Goal: Complete Application Form: Complete application form

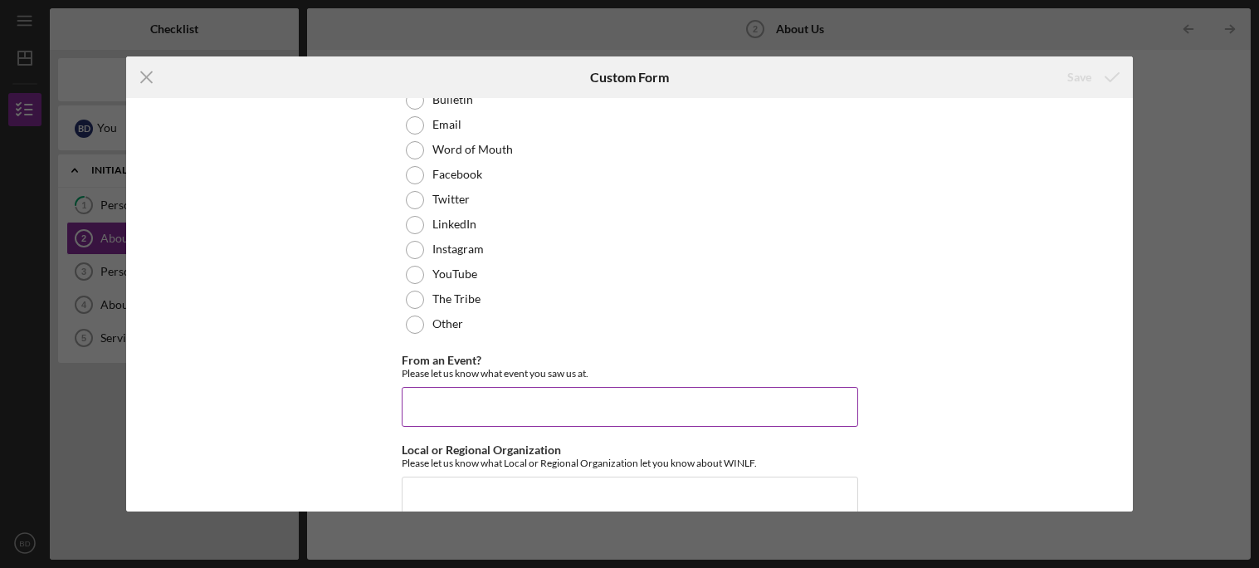
scroll to position [240, 0]
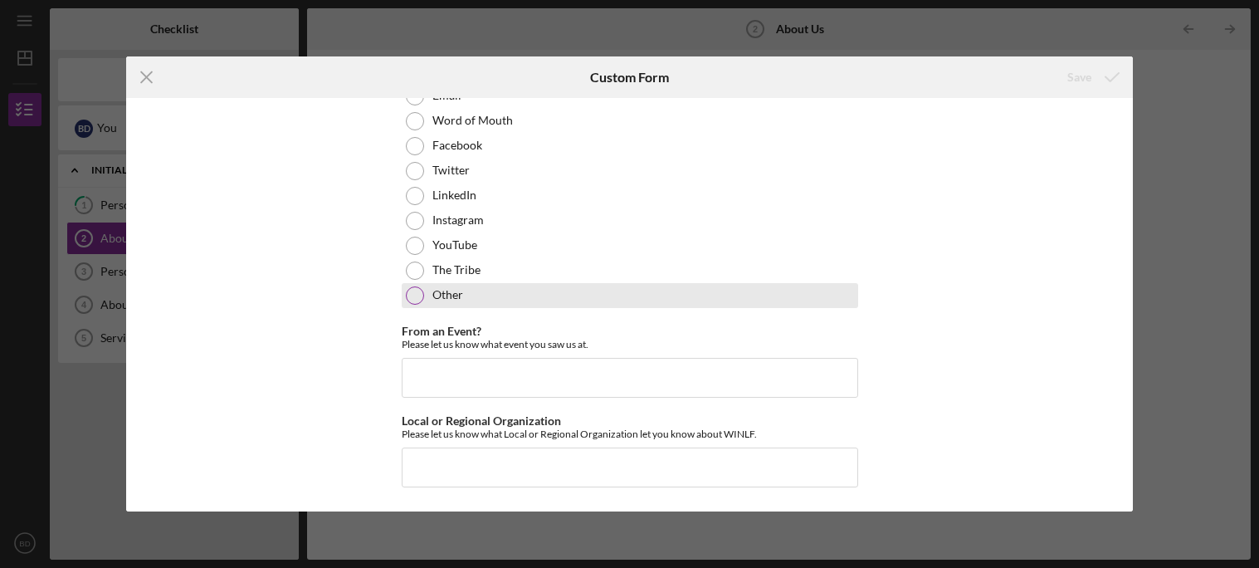
click at [418, 288] on div at bounding box center [415, 295] width 18 height 18
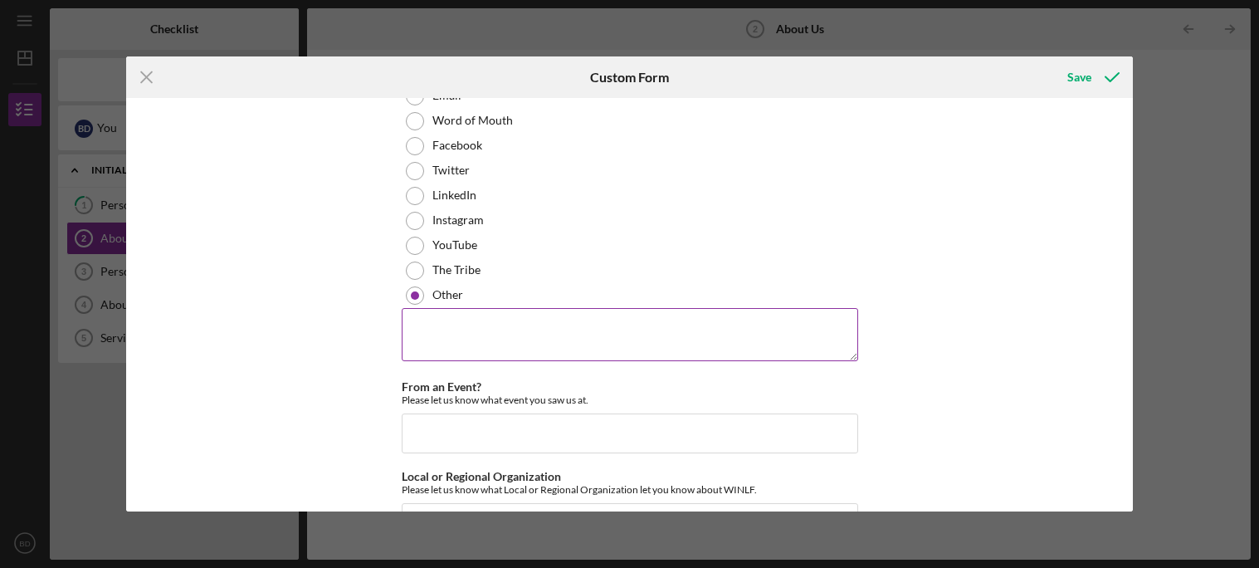
click at [447, 343] on textarea at bounding box center [630, 334] width 457 height 53
type textarea "I"
type textarea "I just"
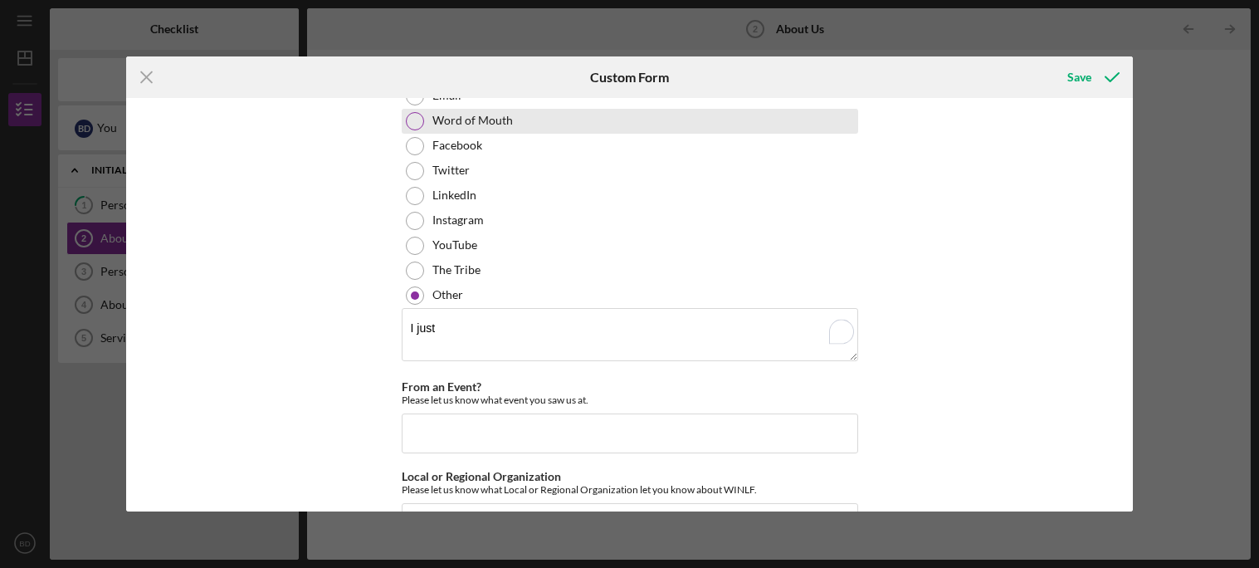
click at [408, 112] on div at bounding box center [415, 121] width 18 height 18
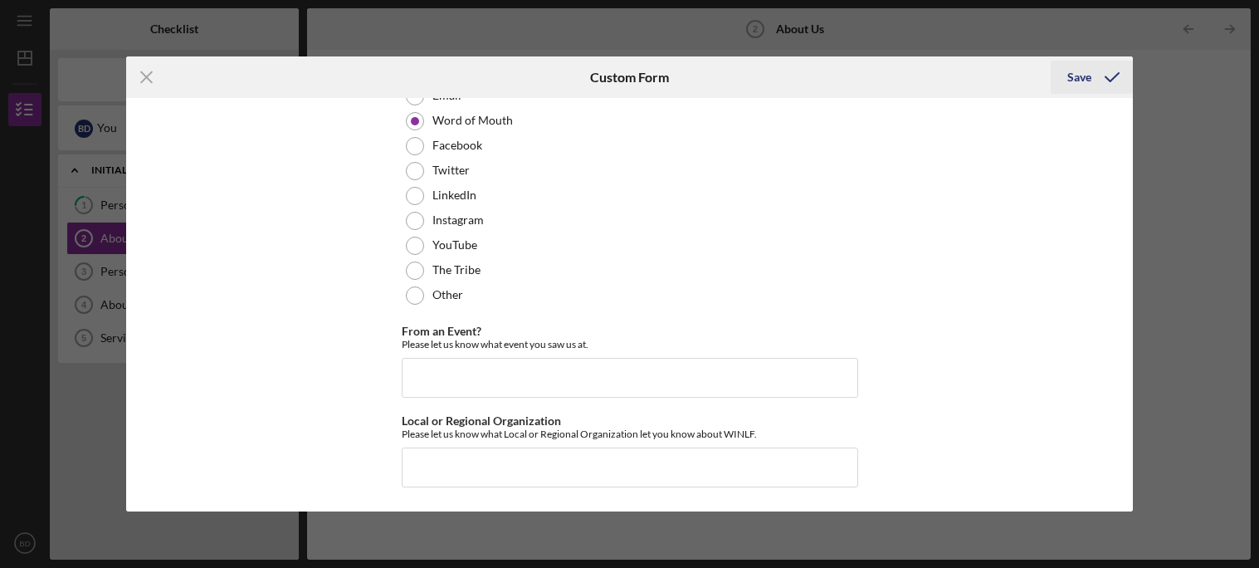
click at [1116, 85] on icon "submit" at bounding box center [1113, 77] width 42 height 42
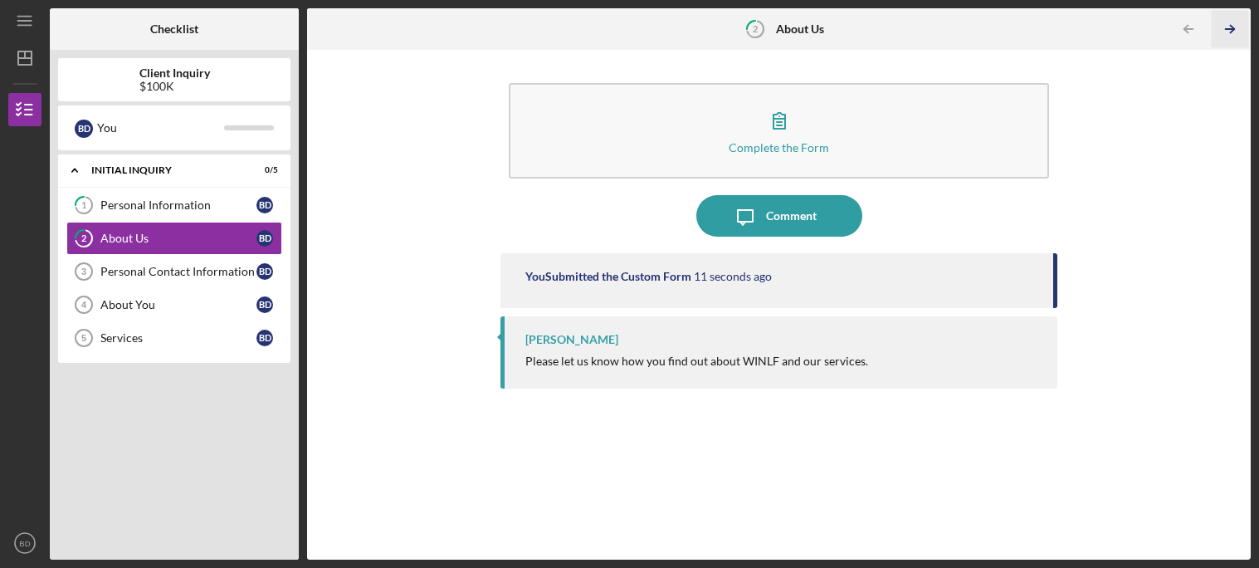
click at [1235, 26] on icon "Icon/Table Pagination Arrow" at bounding box center [1230, 29] width 37 height 37
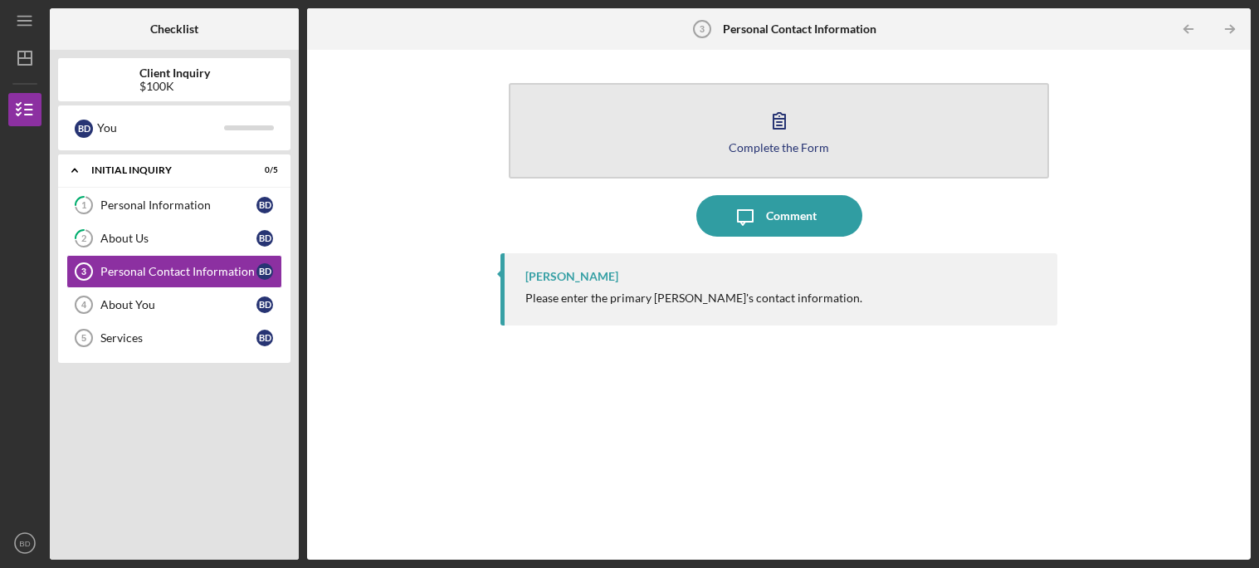
click at [794, 110] on icon "button" at bounding box center [780, 121] width 42 height 42
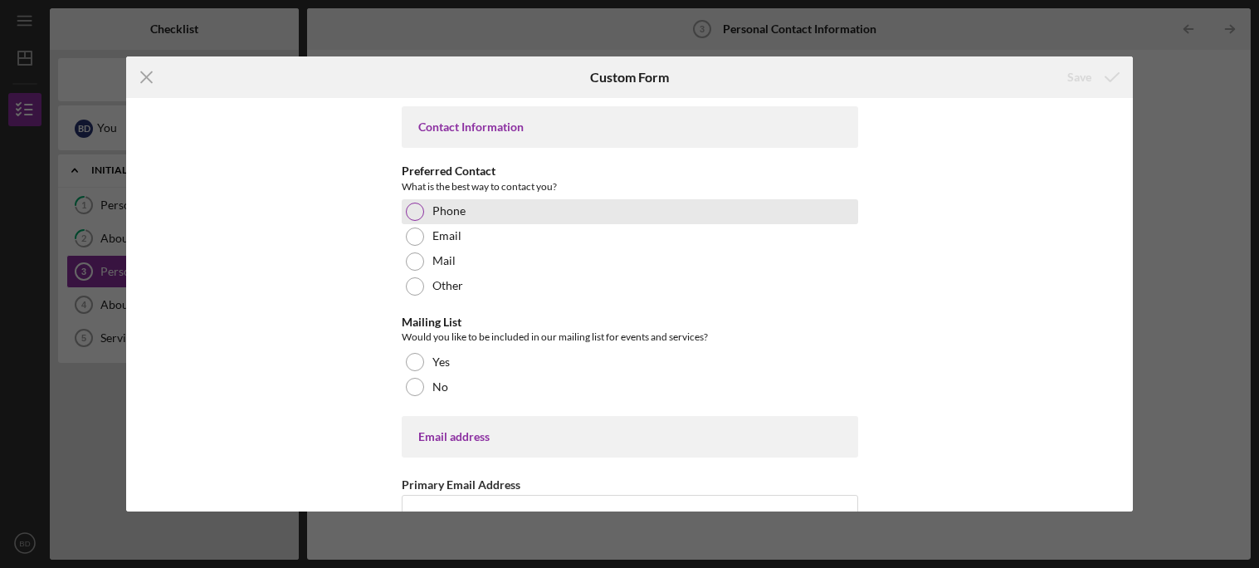
click at [415, 211] on div at bounding box center [415, 212] width 18 height 18
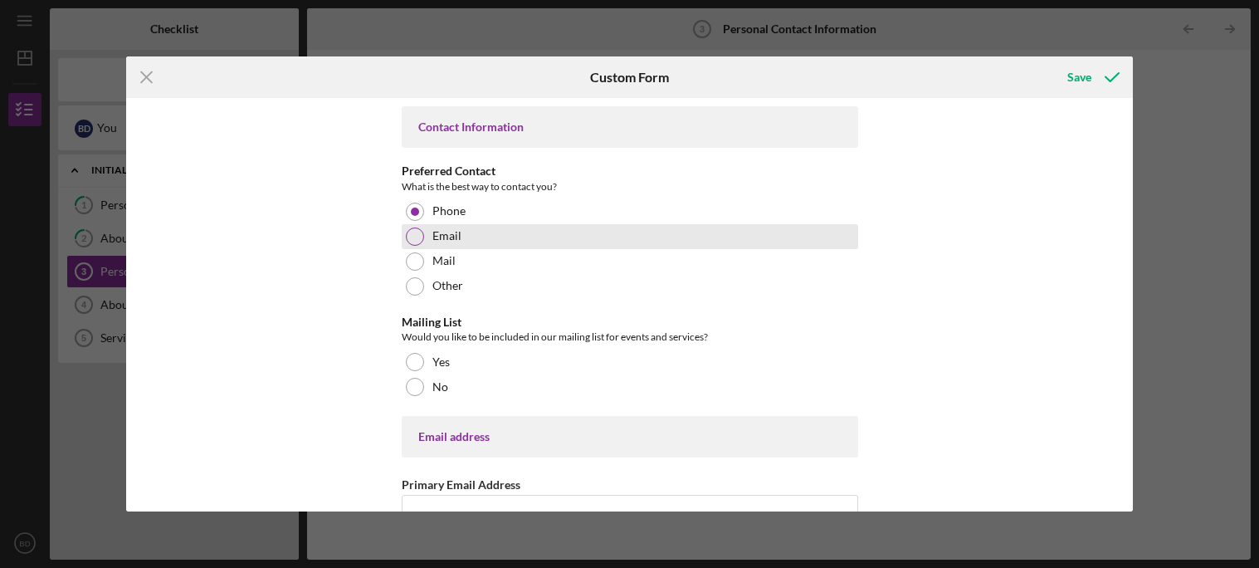
click at [415, 230] on div at bounding box center [415, 236] width 18 height 18
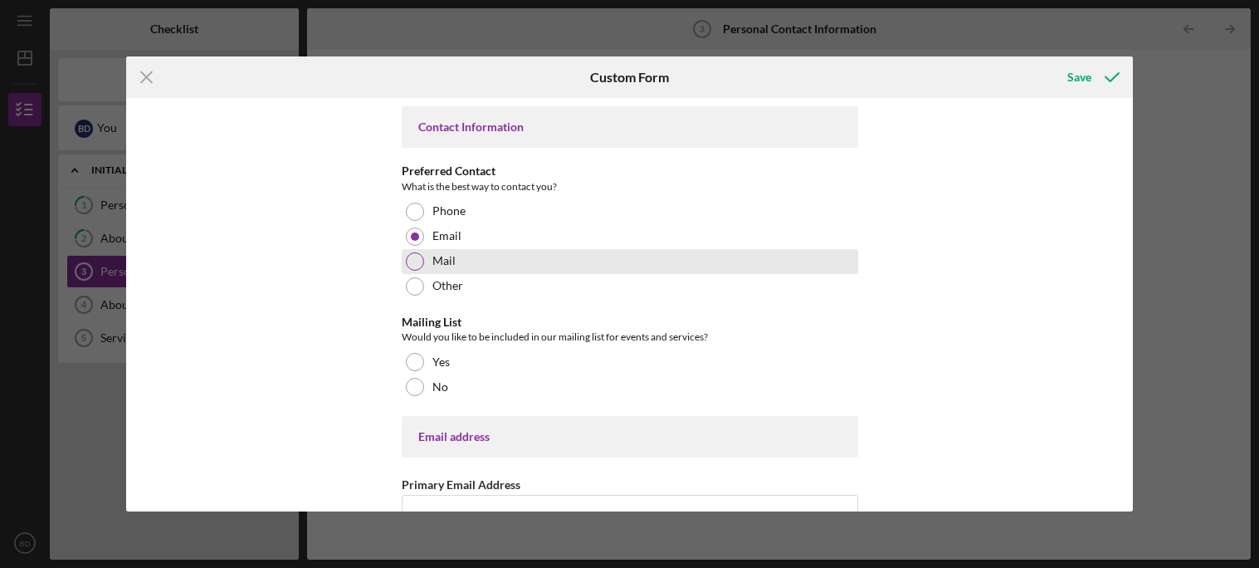
click at [697, 252] on div "Mail" at bounding box center [630, 261] width 457 height 25
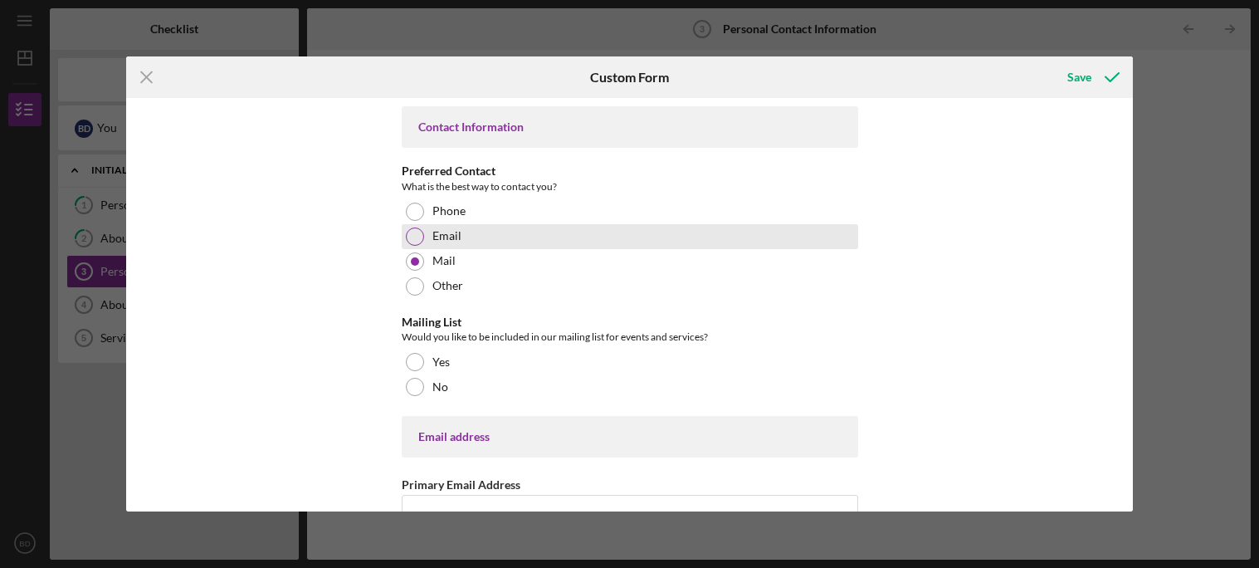
click at [665, 239] on div "Email" at bounding box center [630, 236] width 457 height 25
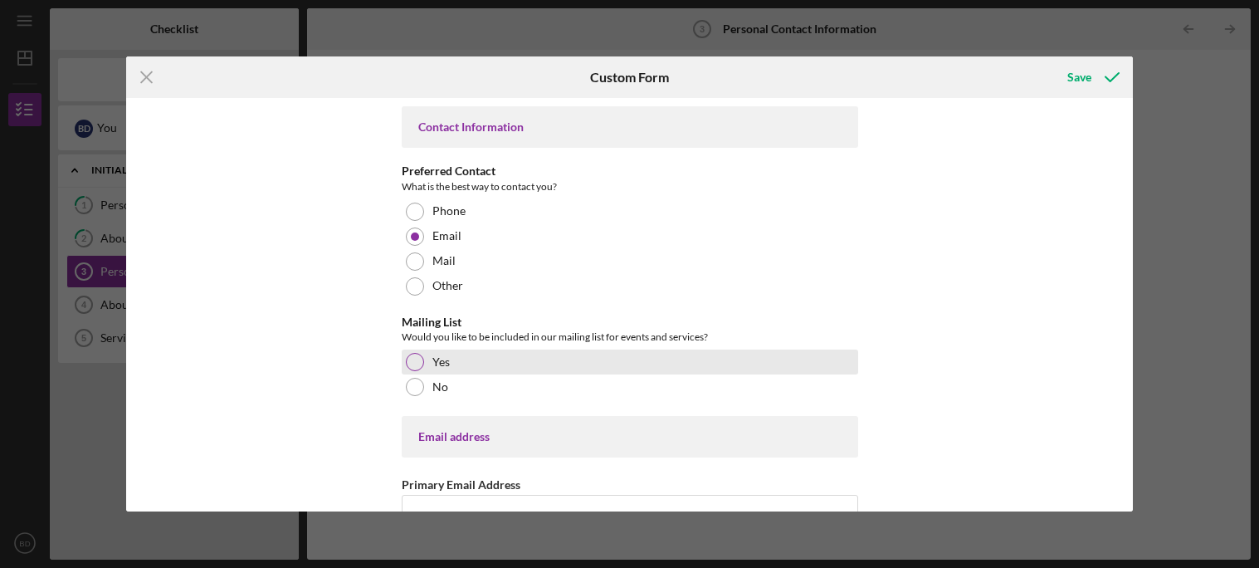
click at [626, 362] on div "Yes" at bounding box center [630, 362] width 457 height 25
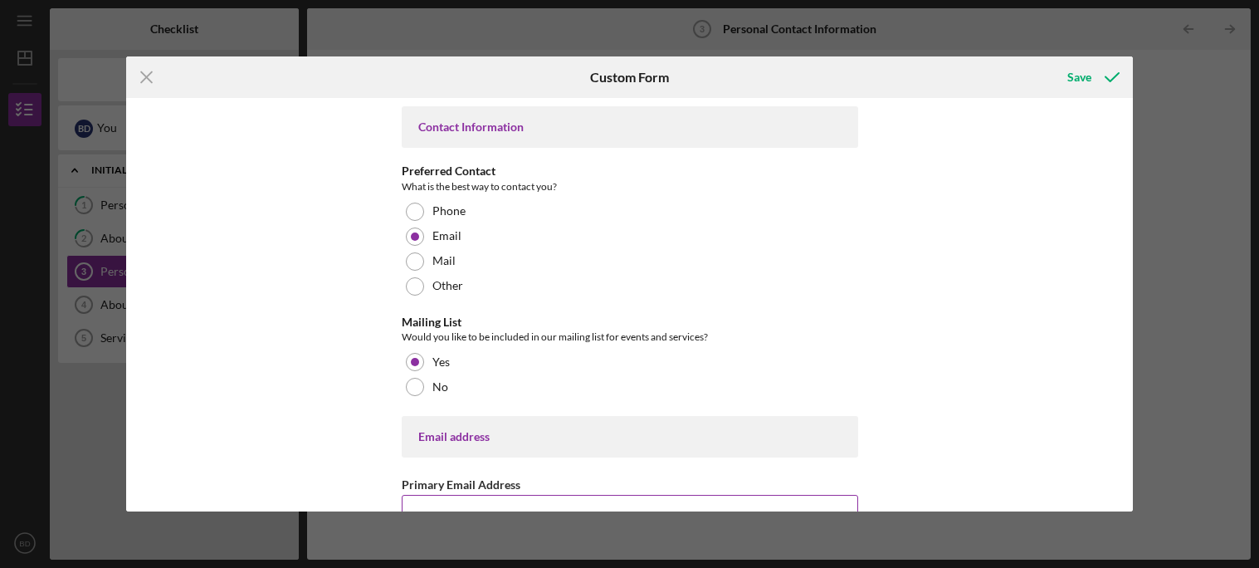
click at [594, 474] on div "Primary Email Address" at bounding box center [630, 484] width 457 height 21
click at [424, 433] on div "Email address" at bounding box center [629, 436] width 423 height 13
click at [431, 502] on input "Primary Email Address" at bounding box center [630, 515] width 457 height 40
type input "[EMAIL_ADDRESS][DOMAIN_NAME]"
type input "[PHONE_NUMBER]"
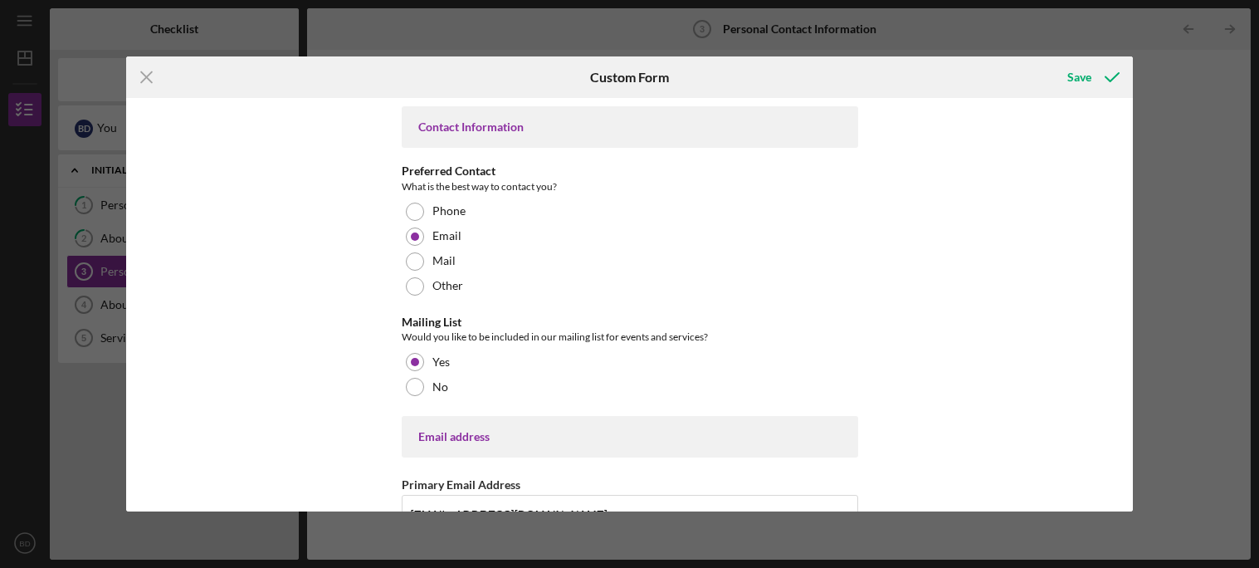
type input "[STREET_ADDRESS]"
type input "Ashland"
type input "54,806"
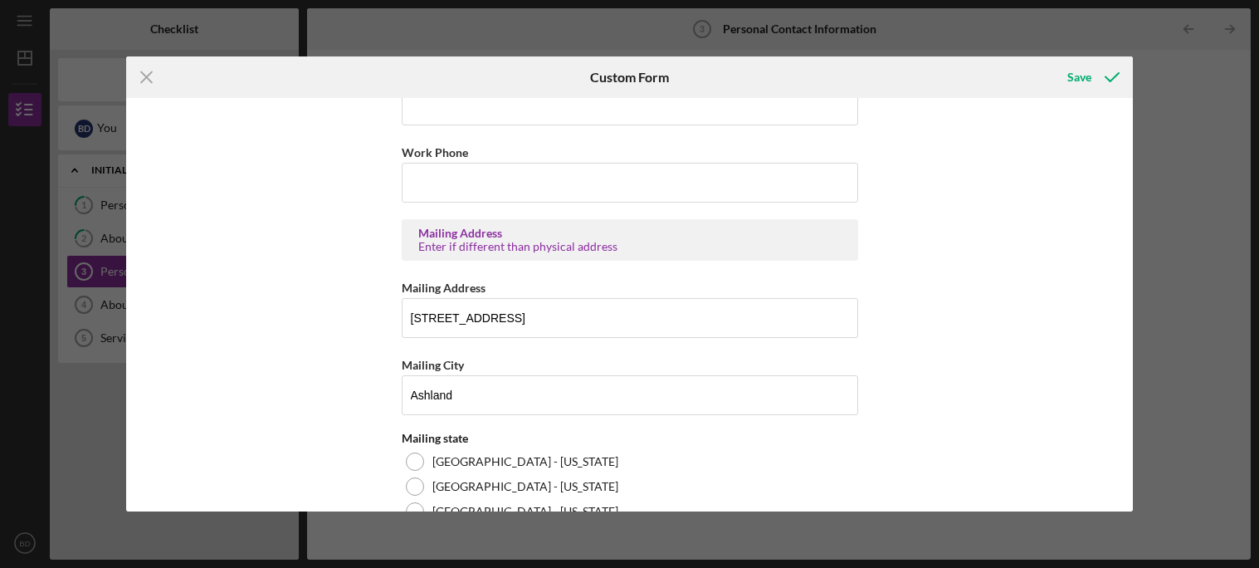
scroll to position [628, 0]
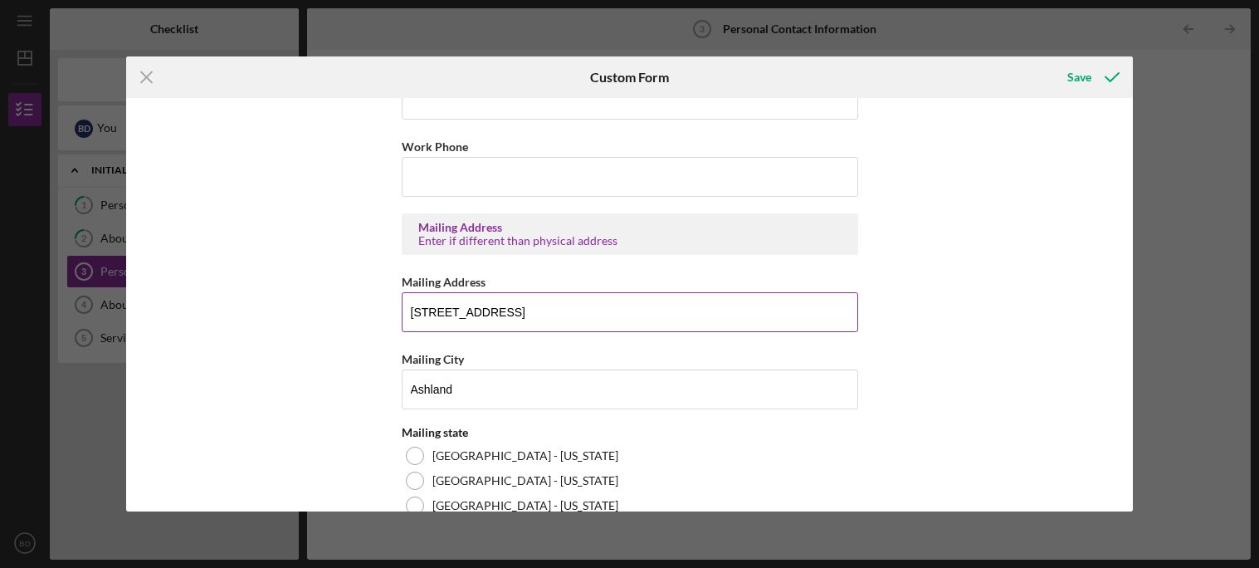
click at [789, 307] on input "[STREET_ADDRESS]" at bounding box center [630, 312] width 457 height 40
type input "3"
type input "Po"
type input "PO box 732"
type input "Bayfield"
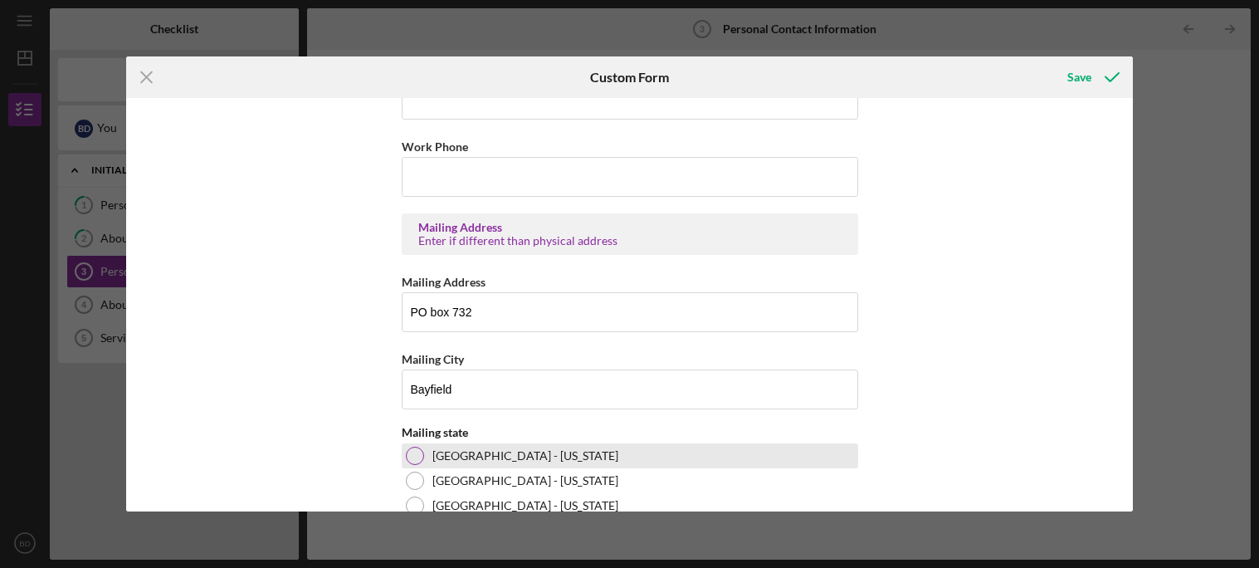
click at [473, 464] on div "[GEOGRAPHIC_DATA] - [US_STATE]" at bounding box center [630, 455] width 457 height 25
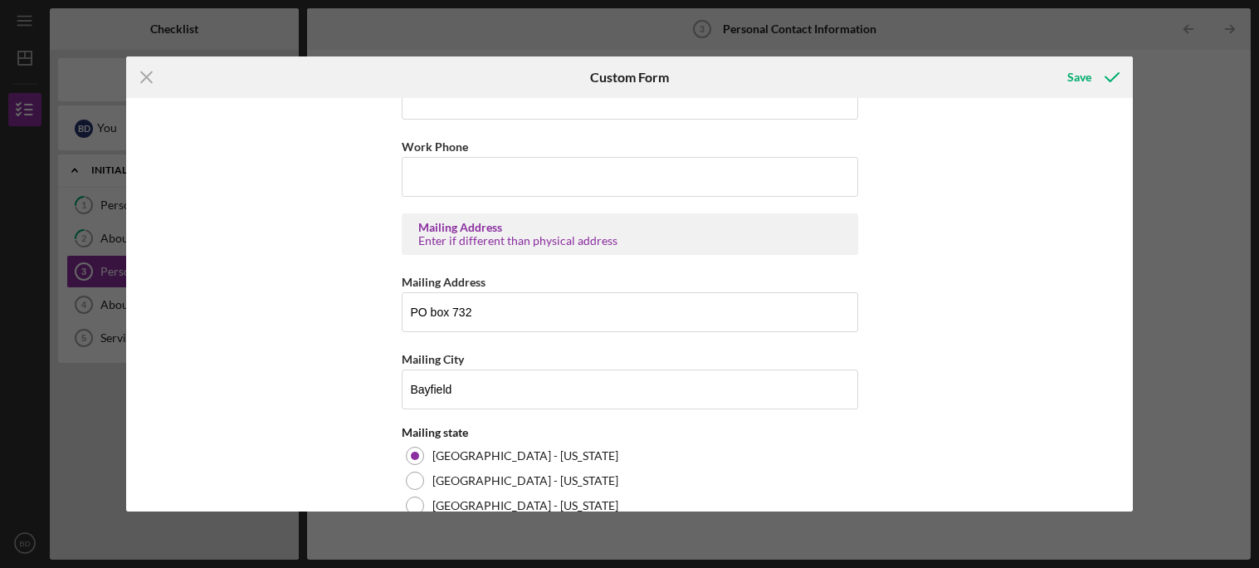
click at [310, 450] on div "Contact Information Preferred Contact What is the best way to contact you? Phon…" at bounding box center [630, 304] width 1008 height 413
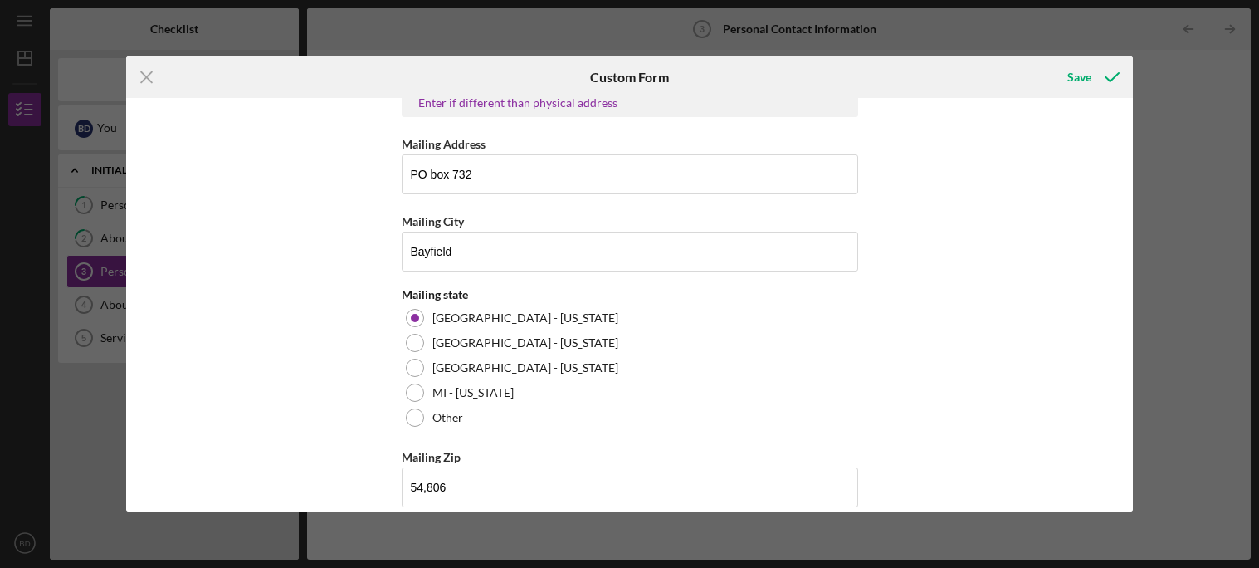
scroll to position [787, 0]
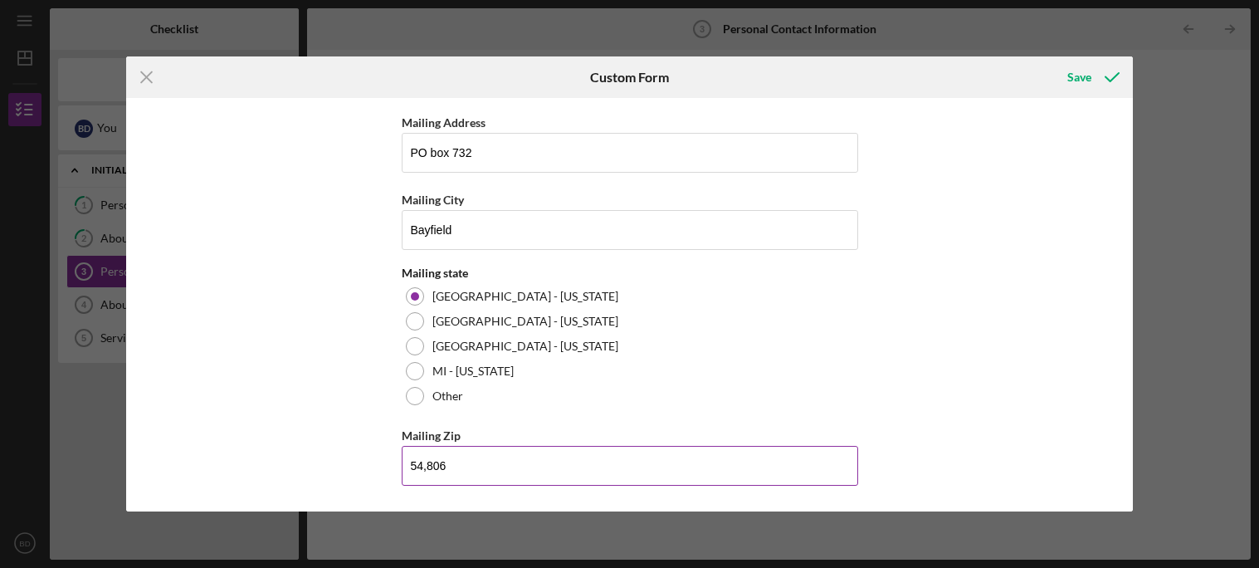
click at [790, 462] on input "54,806" at bounding box center [630, 466] width 457 height 40
type input "54,814"
click at [1112, 76] on icon "submit" at bounding box center [1113, 77] width 42 height 42
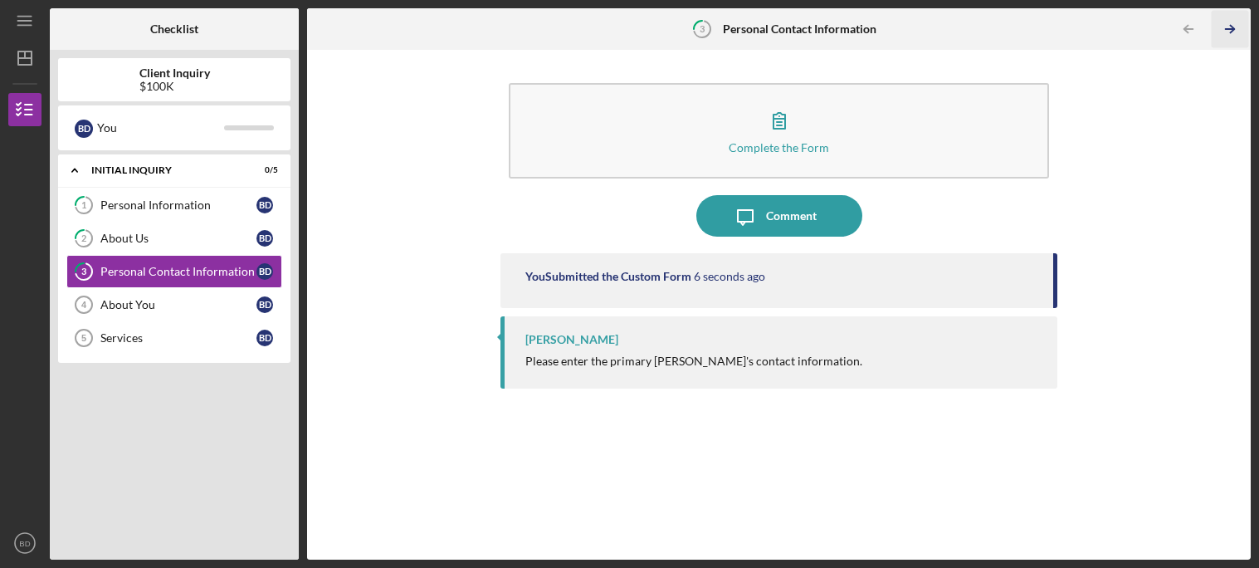
click at [1239, 28] on icon "Icon/Table Pagination Arrow" at bounding box center [1230, 29] width 37 height 37
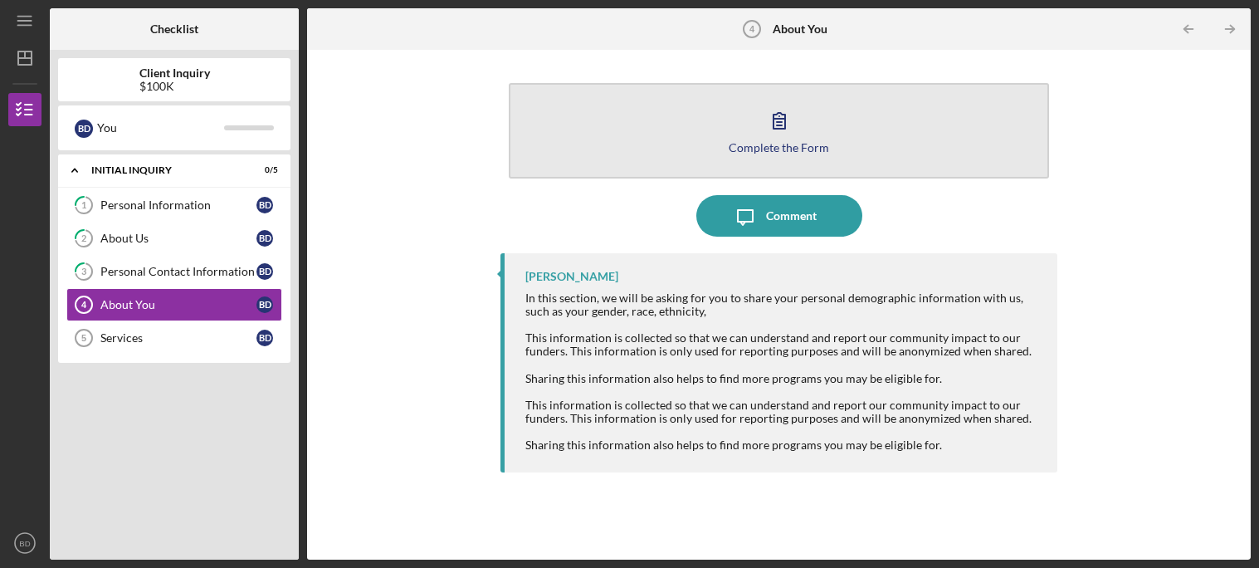
click at [801, 160] on button "Complete the Form Form" at bounding box center [779, 130] width 540 height 95
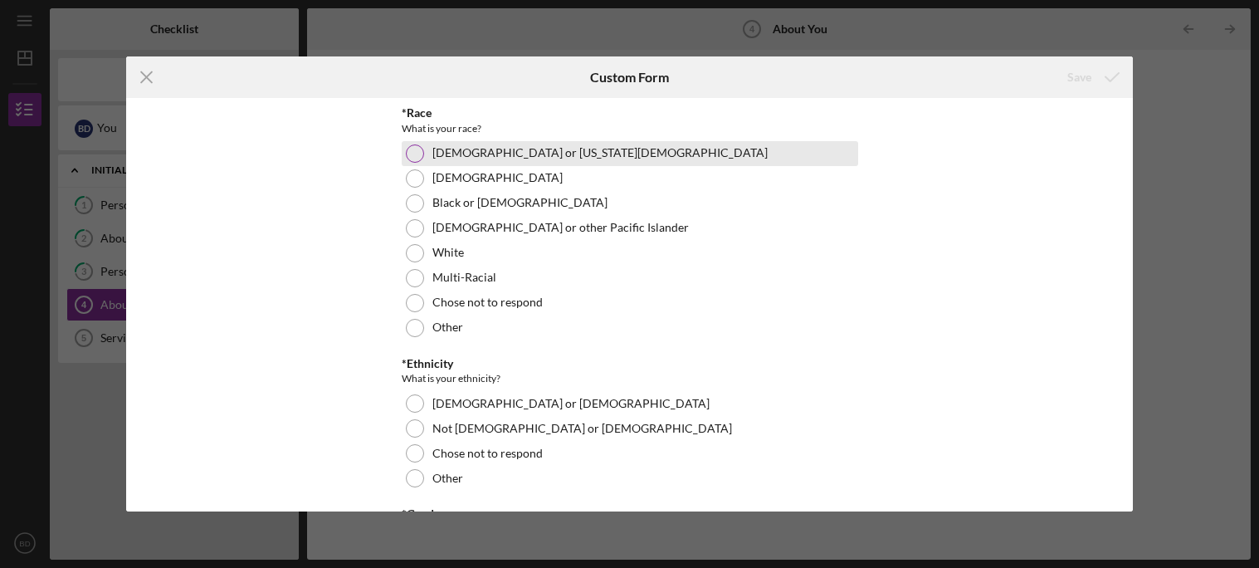
click at [433, 154] on label "[DEMOGRAPHIC_DATA] or [US_STATE][DEMOGRAPHIC_DATA]" at bounding box center [600, 152] width 335 height 13
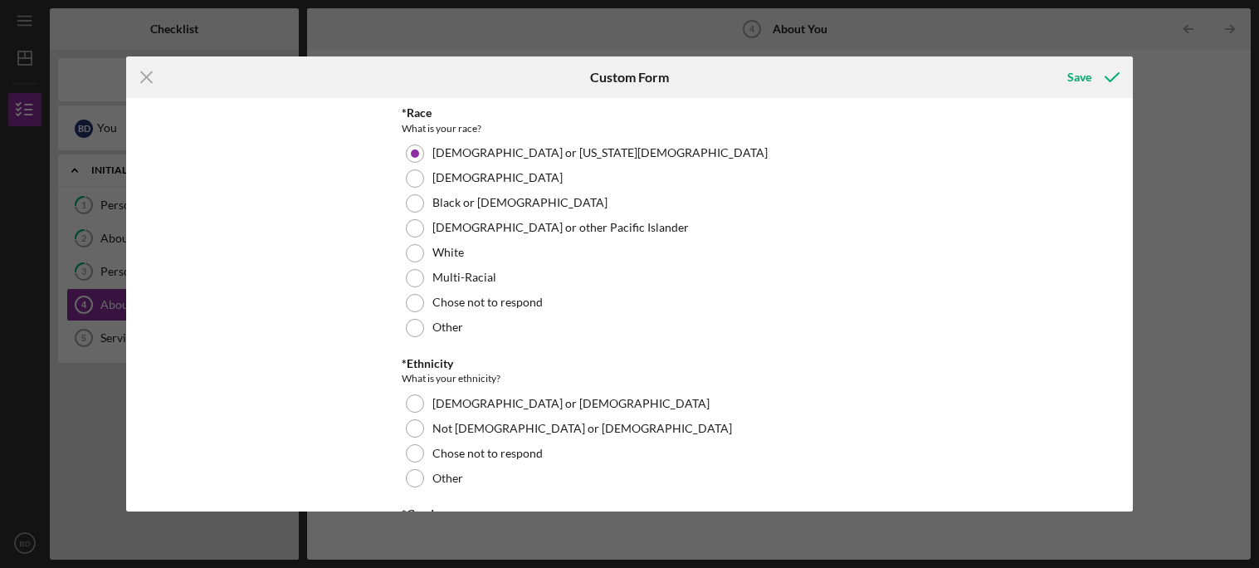
click at [308, 244] on div "*Race What is your race? [DEMOGRAPHIC_DATA] or [US_STATE][DEMOGRAPHIC_DATA] Bla…" at bounding box center [630, 304] width 1008 height 413
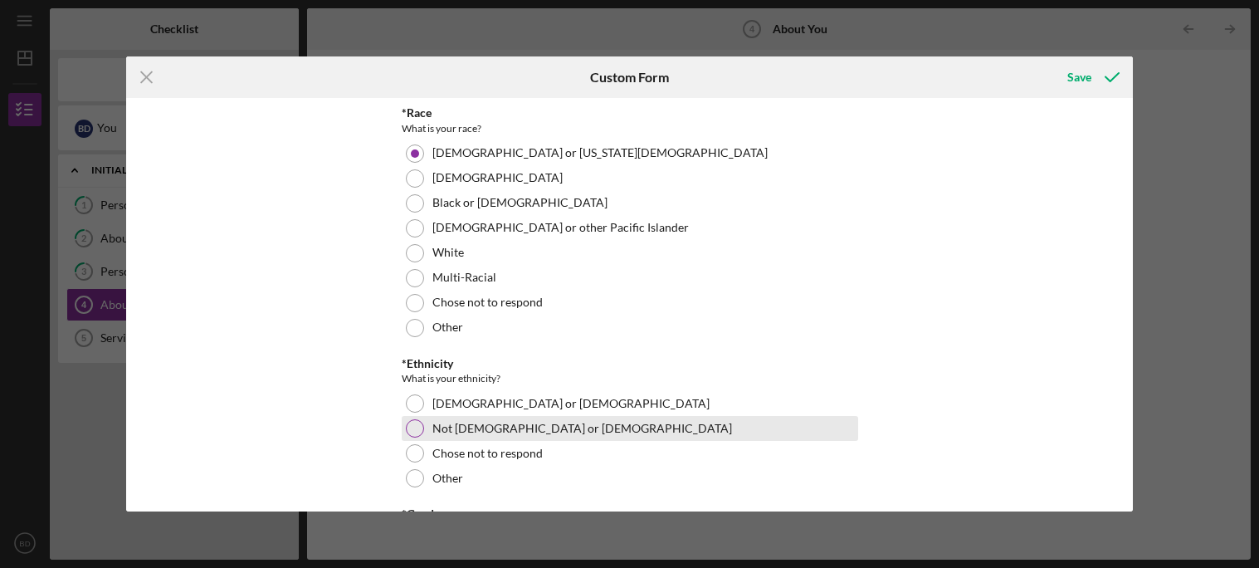
click at [437, 423] on label "Not [DEMOGRAPHIC_DATA] or [DEMOGRAPHIC_DATA]" at bounding box center [583, 428] width 300 height 13
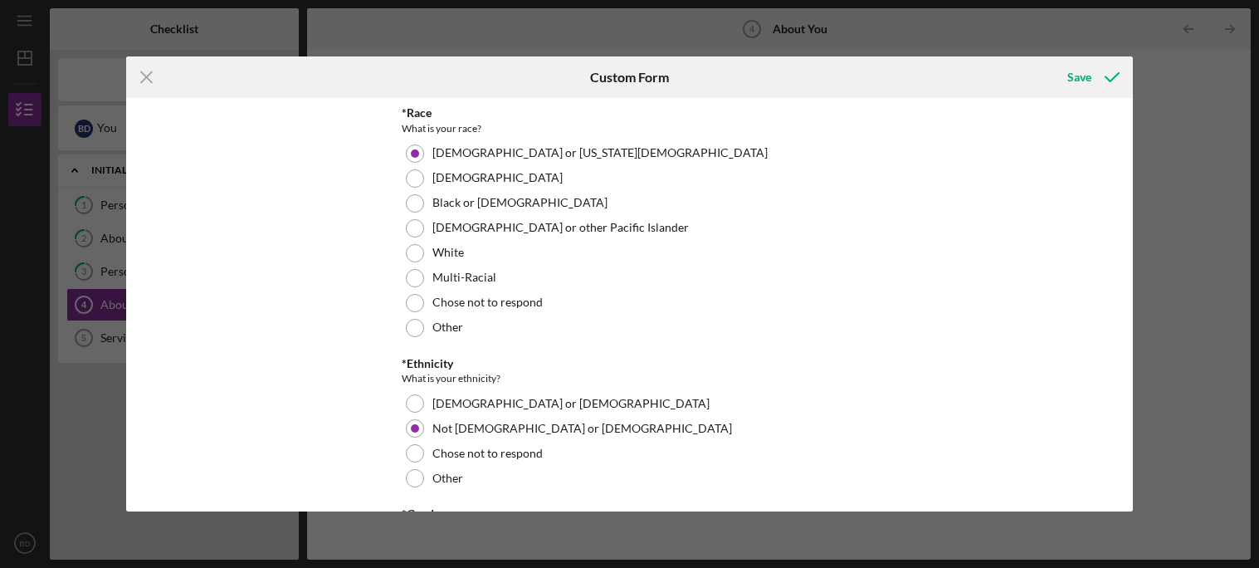
click at [246, 391] on div "*Race What is your race? [DEMOGRAPHIC_DATA] or [US_STATE][DEMOGRAPHIC_DATA] Bla…" at bounding box center [630, 304] width 1008 height 413
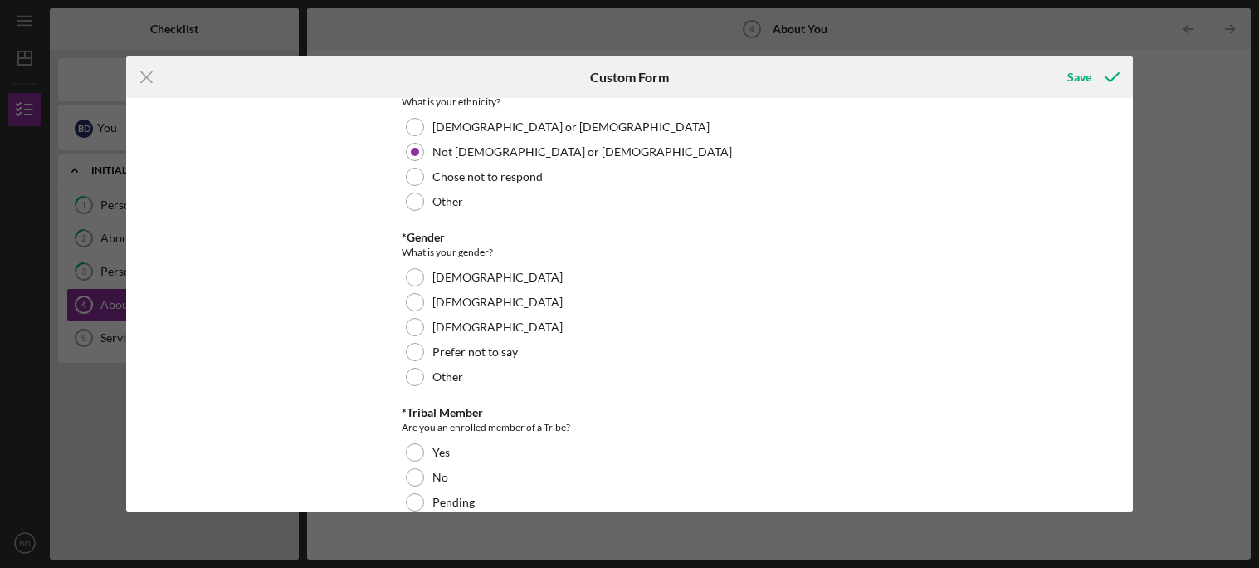
scroll to position [281, 0]
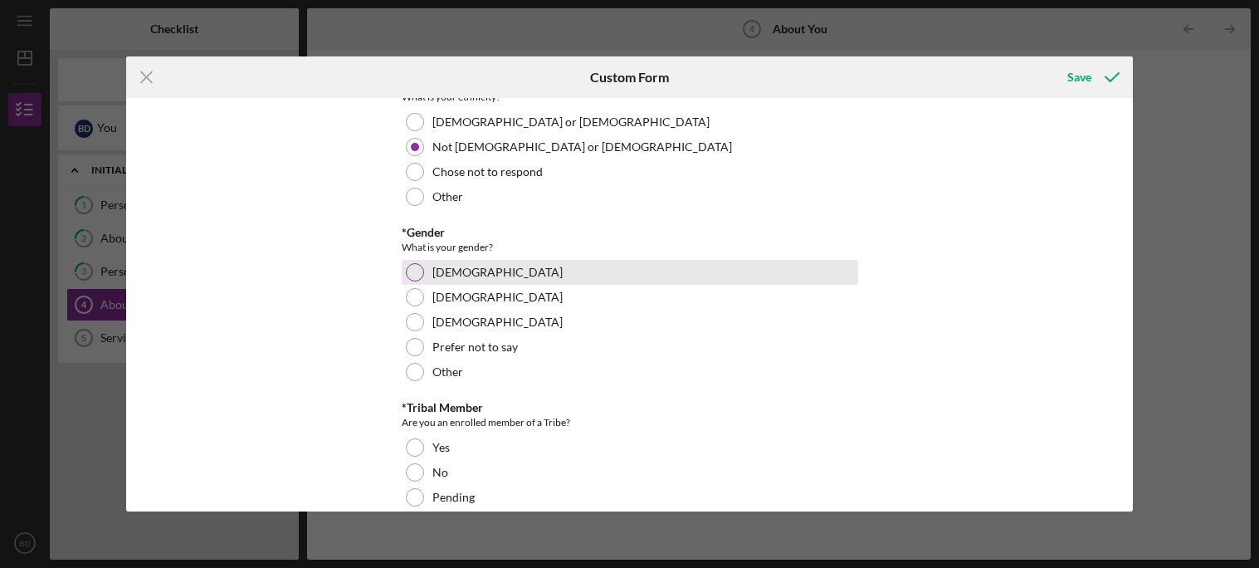
click at [526, 267] on div "[DEMOGRAPHIC_DATA]" at bounding box center [630, 272] width 457 height 25
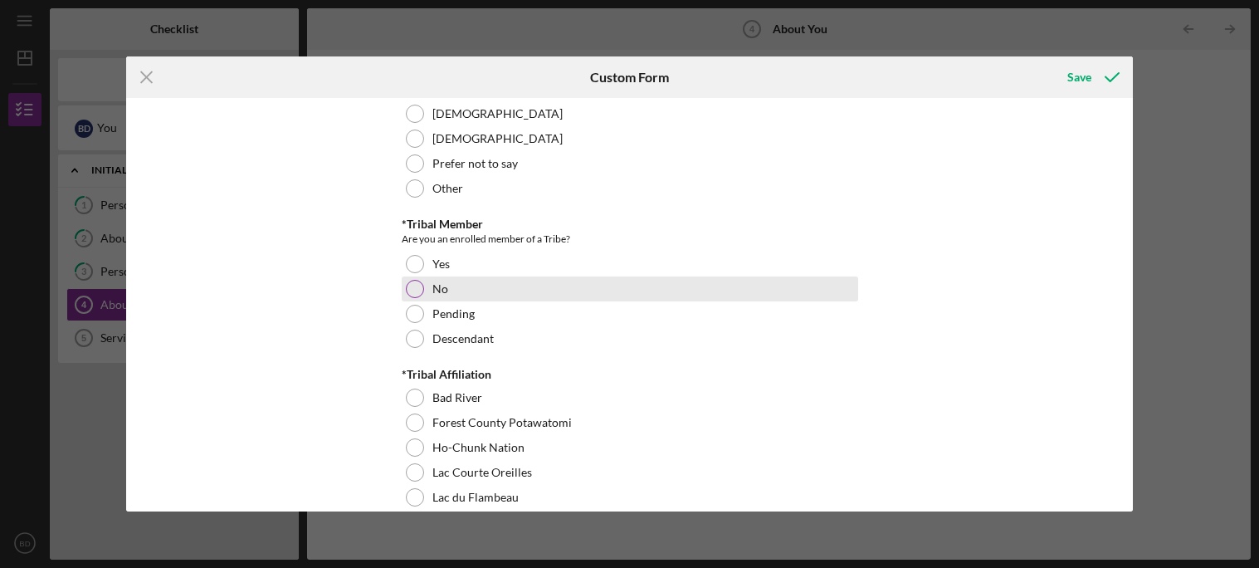
scroll to position [472, 0]
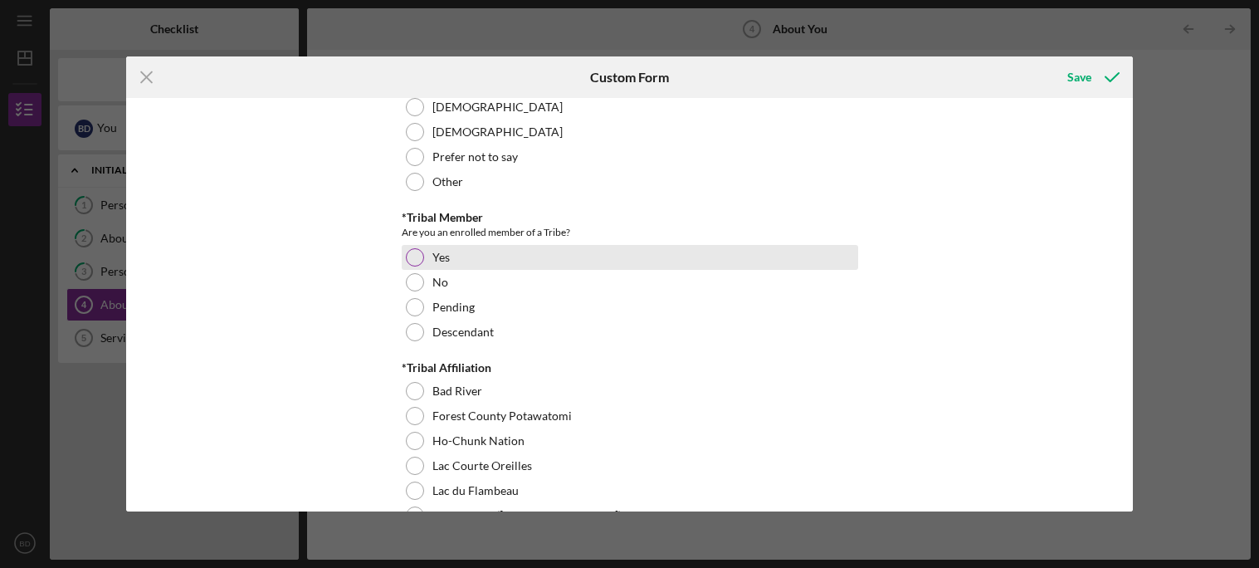
click at [424, 262] on div "Yes" at bounding box center [630, 257] width 457 height 25
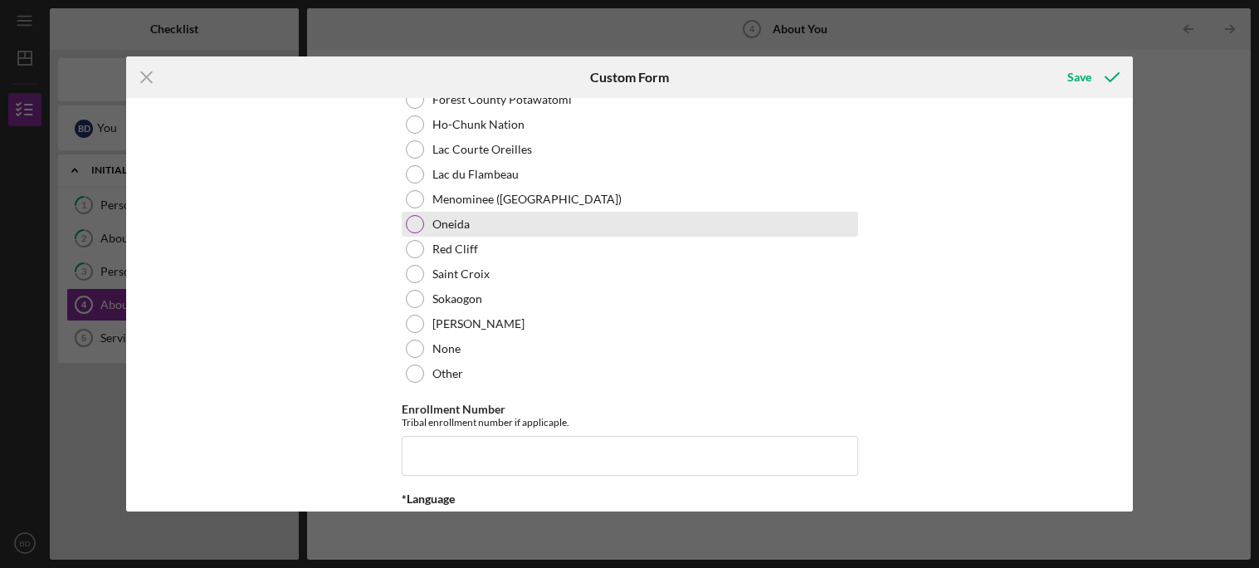
scroll to position [785, 0]
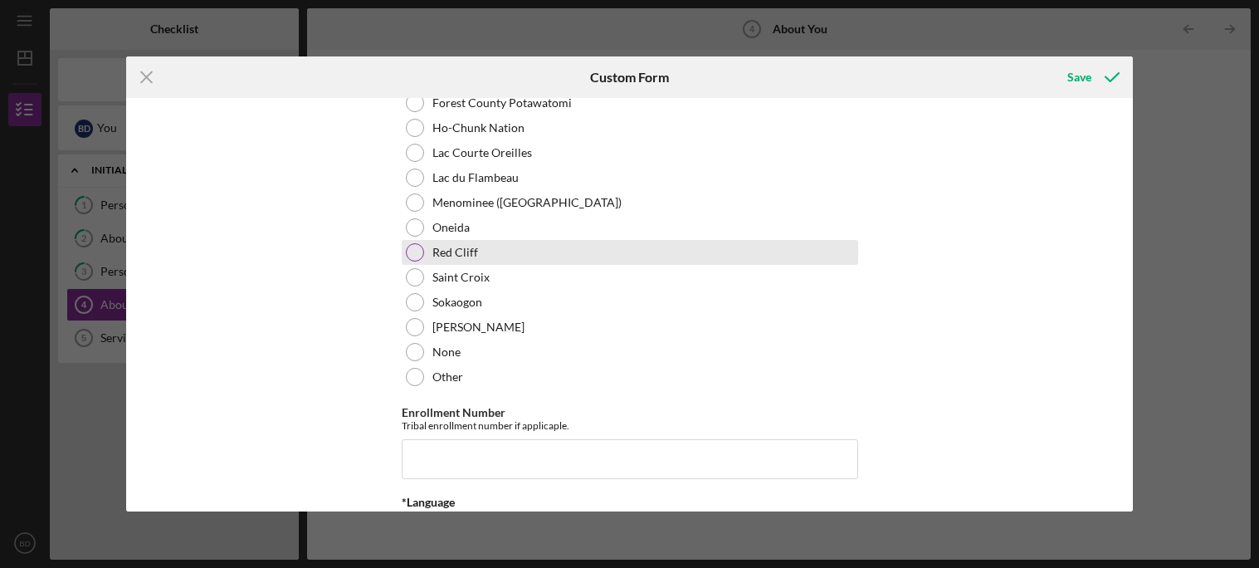
click at [428, 249] on div "Red Cliff" at bounding box center [630, 252] width 457 height 25
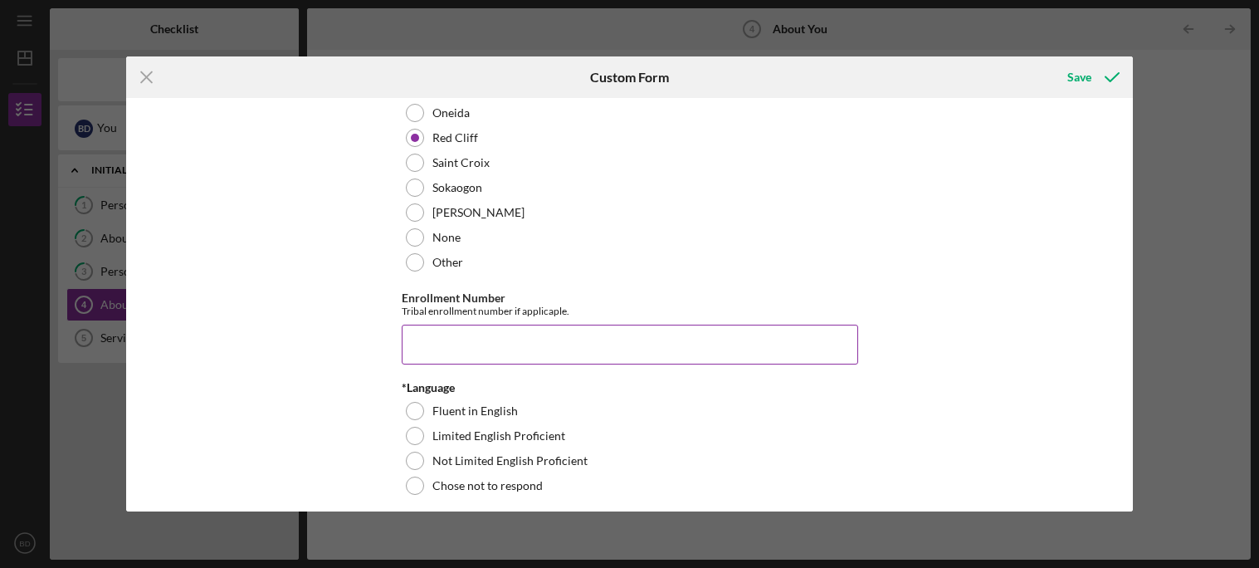
scroll to position [902, 0]
click at [476, 341] on input "Enrollment Number" at bounding box center [630, 342] width 457 height 40
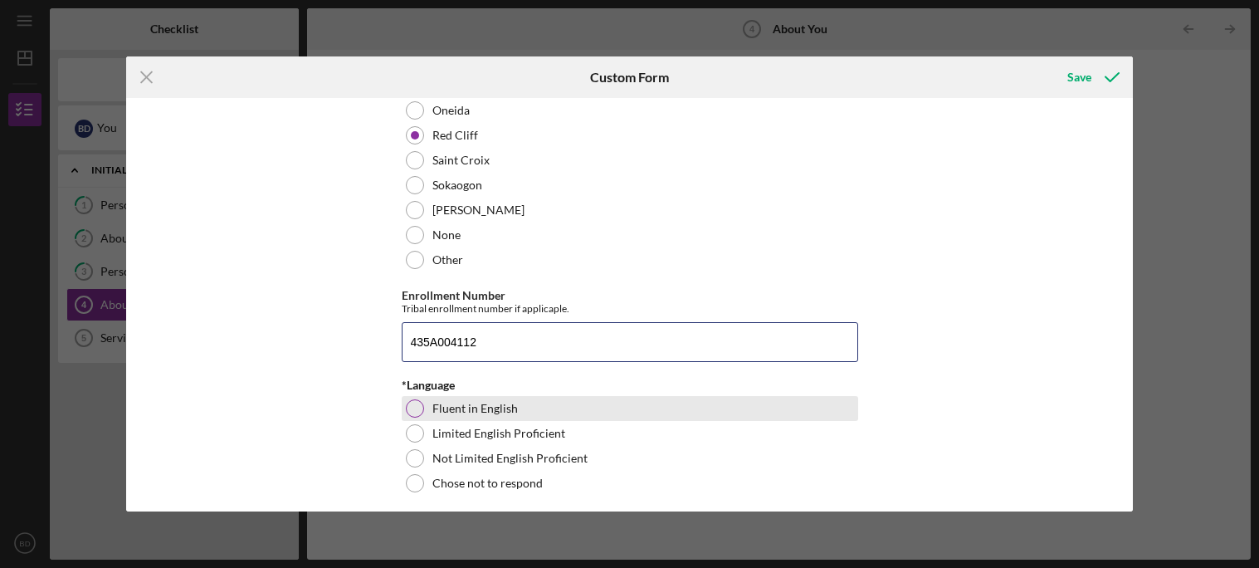
type input "435A004112"
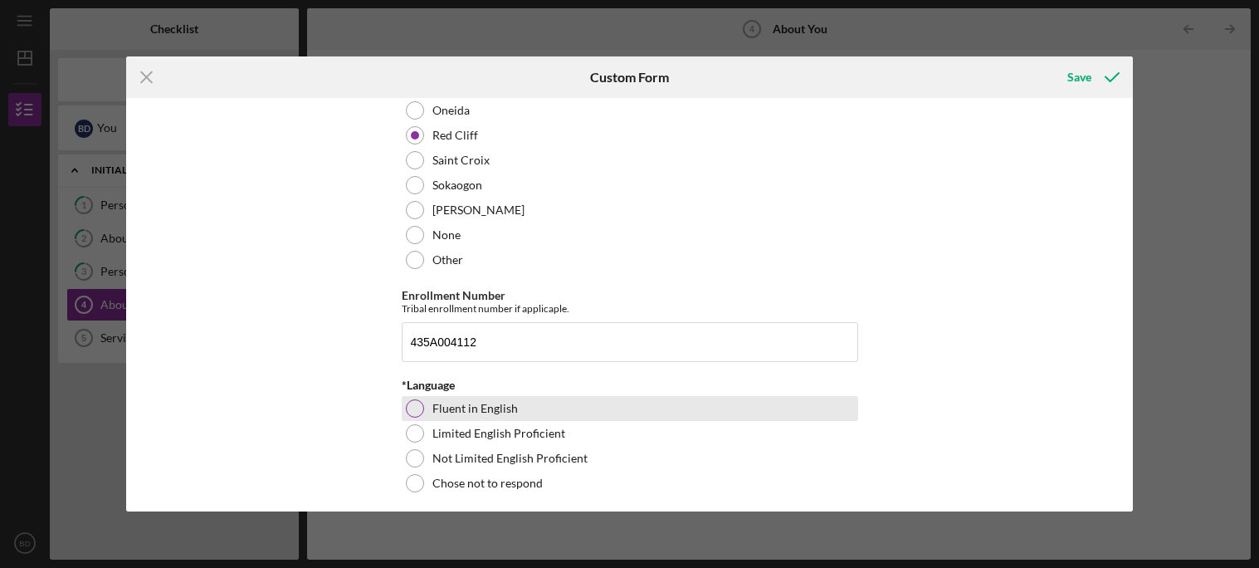
click at [650, 403] on div "Fluent in English" at bounding box center [630, 408] width 457 height 25
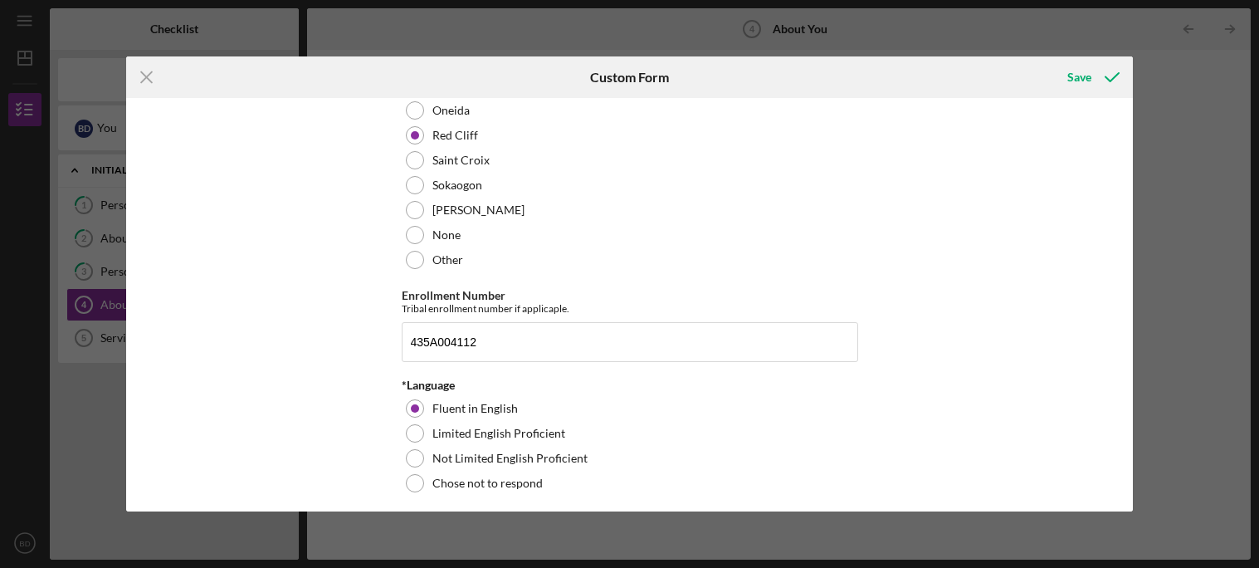
click at [1009, 277] on div "*Race What is your race? [DEMOGRAPHIC_DATA] or [US_STATE][DEMOGRAPHIC_DATA] Bla…" at bounding box center [630, 304] width 1008 height 413
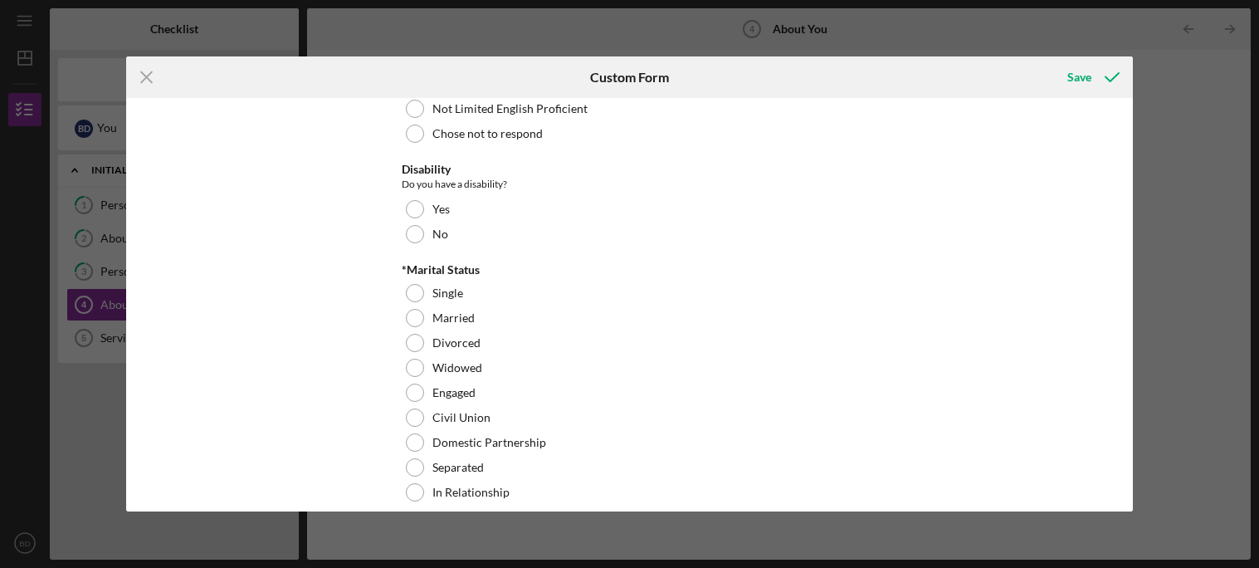
scroll to position [1255, 0]
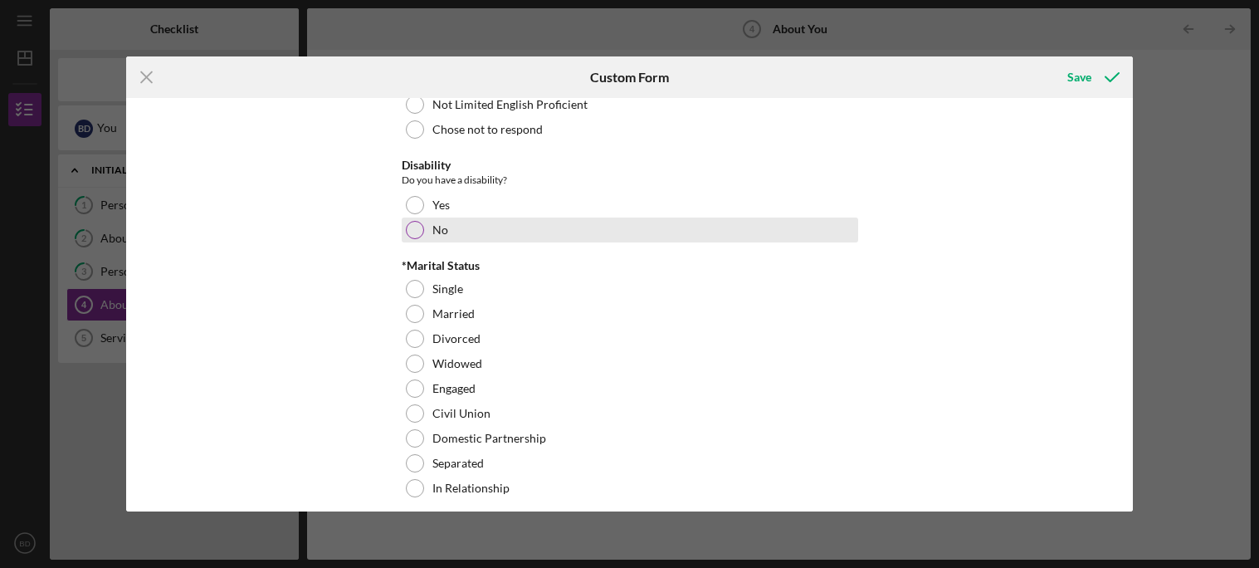
click at [478, 239] on div "No" at bounding box center [630, 230] width 457 height 25
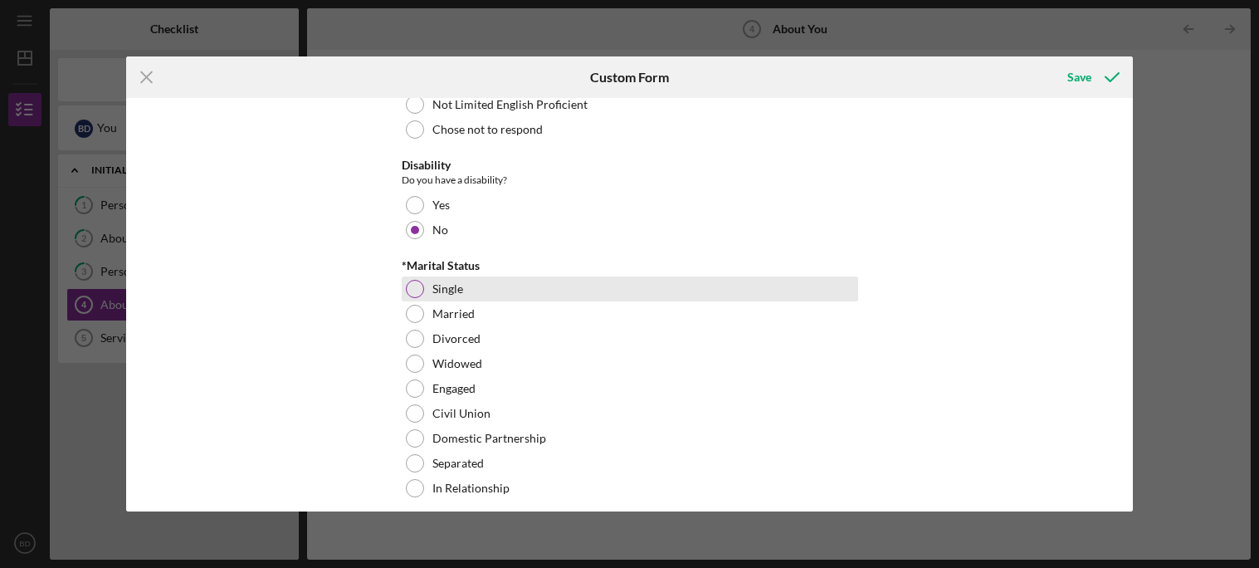
click at [440, 284] on label "Single" at bounding box center [448, 288] width 31 height 13
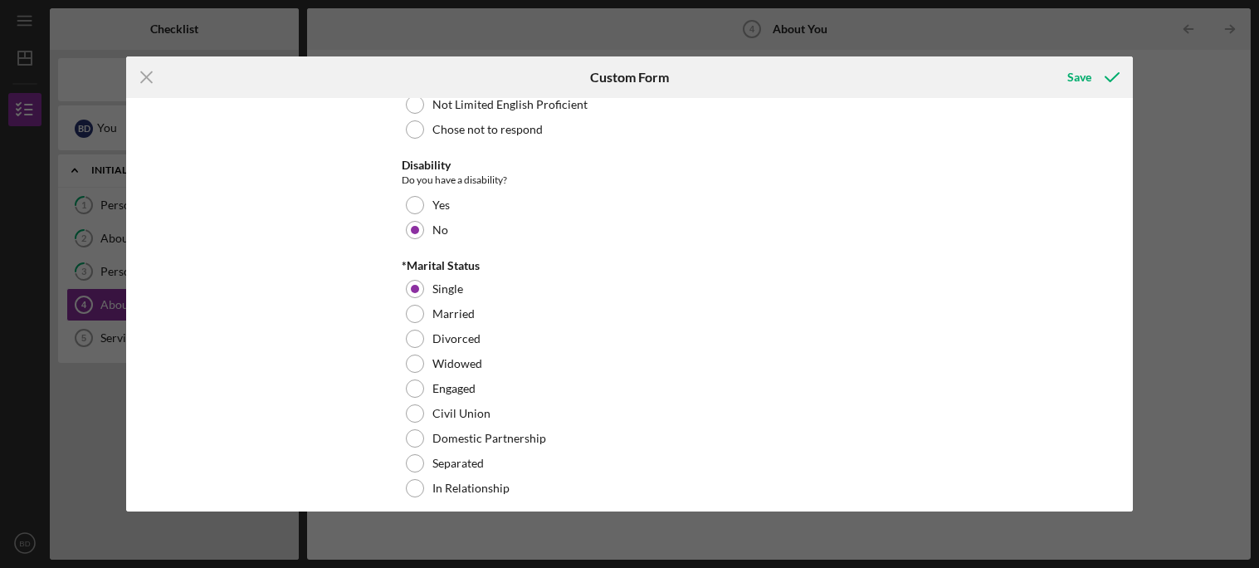
click at [237, 266] on div "*Race What is your race? [DEMOGRAPHIC_DATA] or [US_STATE][DEMOGRAPHIC_DATA] Bla…" at bounding box center [630, 304] width 1008 height 413
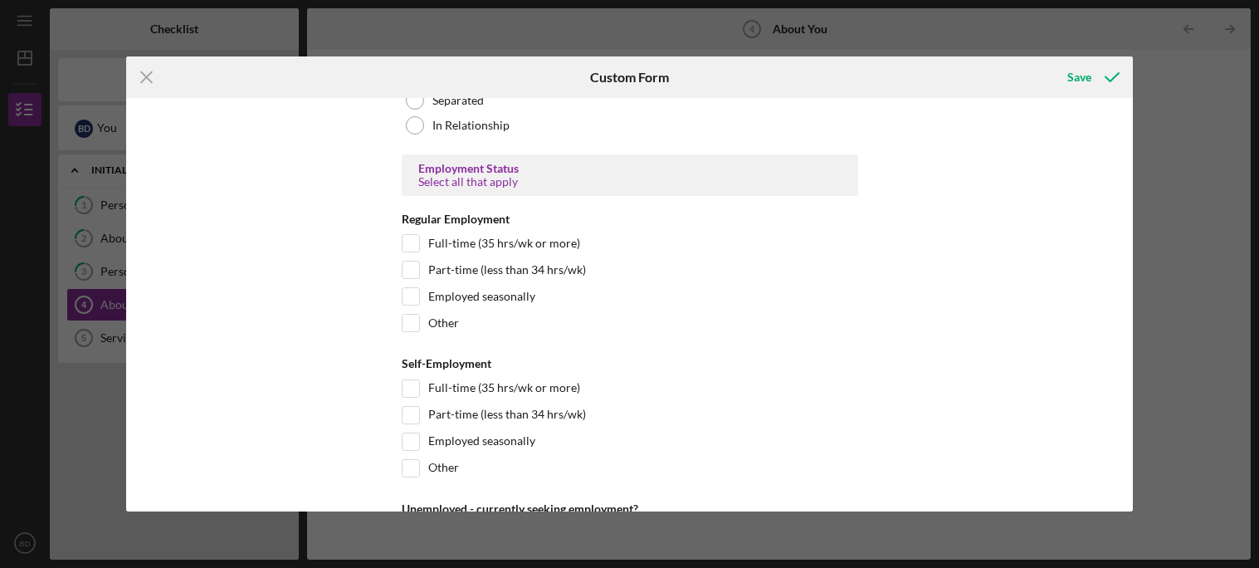
scroll to position [1621, 0]
click at [479, 250] on div "Full-time (35 hrs/wk or more)" at bounding box center [630, 245] width 457 height 27
click at [429, 236] on label "Full-time (35 hrs/wk or more)" at bounding box center [504, 240] width 152 height 17
click at [419, 236] on input "Full-time (35 hrs/wk or more)" at bounding box center [411, 240] width 17 height 17
checkbox input "true"
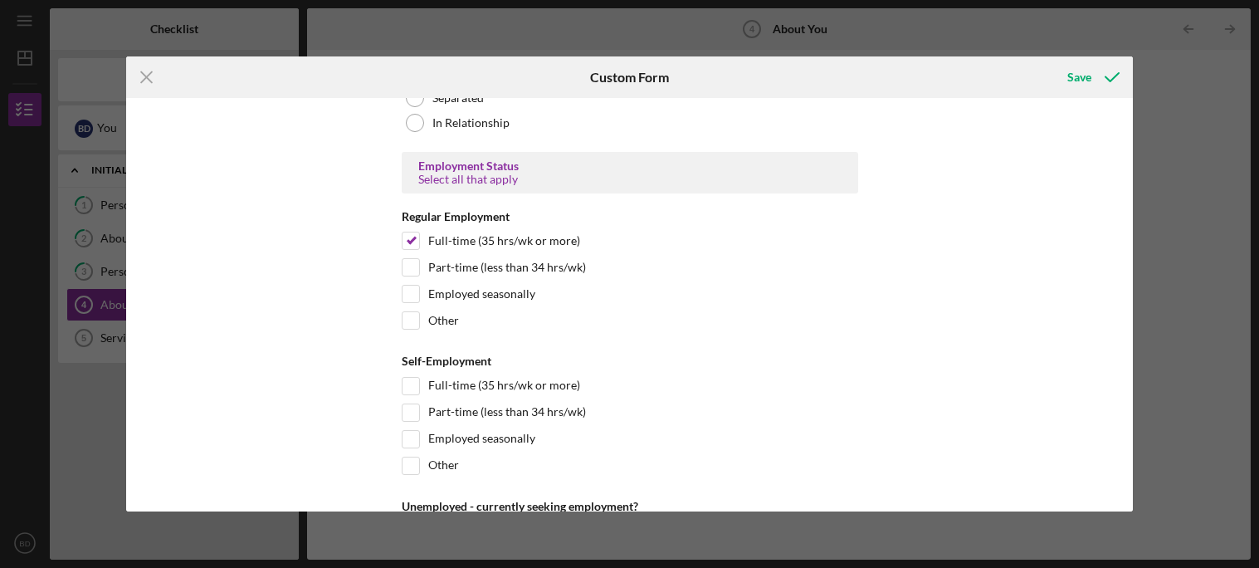
click at [300, 257] on div "*Race What is your race? [DEMOGRAPHIC_DATA] or [US_STATE][DEMOGRAPHIC_DATA] Bla…" at bounding box center [630, 304] width 1008 height 413
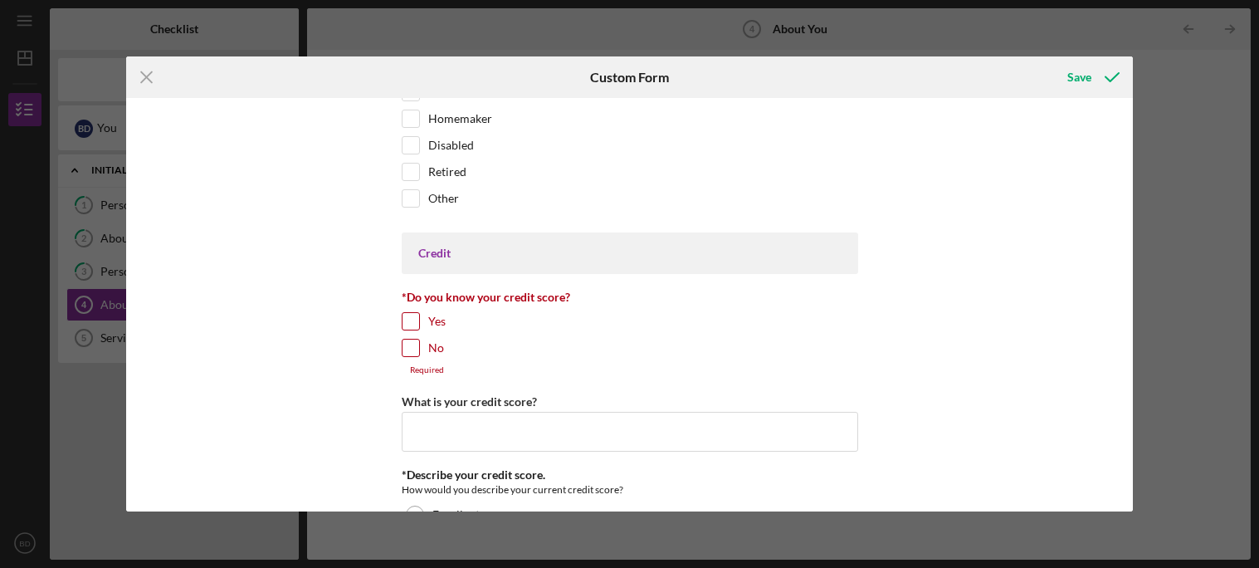
scroll to position [2115, 0]
click at [404, 321] on input "Yes" at bounding box center [411, 319] width 17 height 17
checkbox input "true"
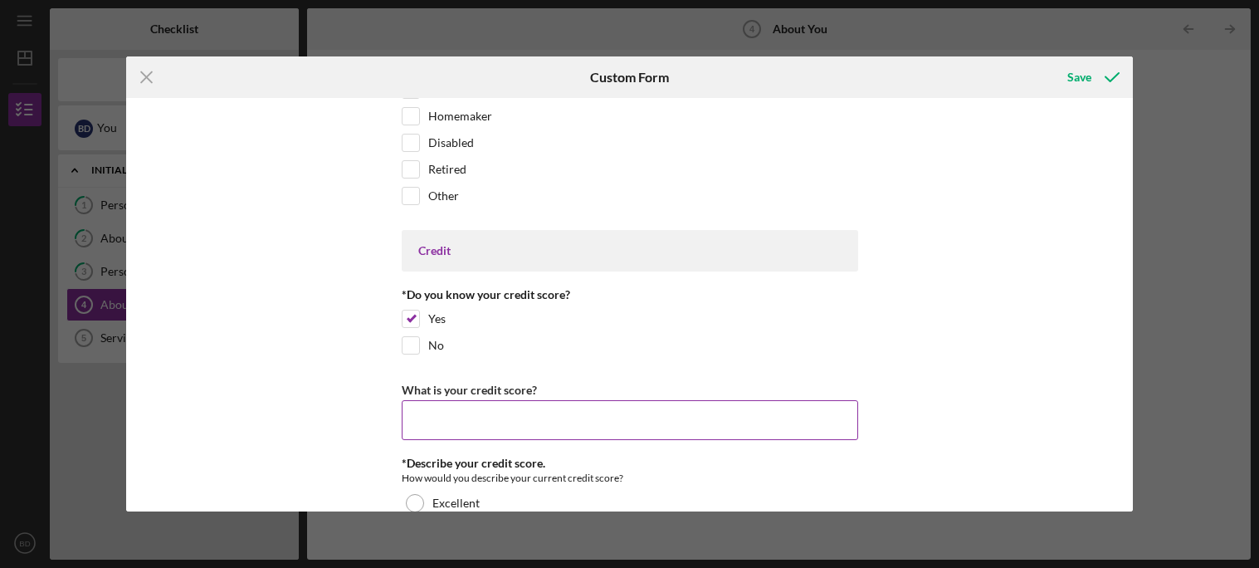
click at [446, 420] on input "What is your credit score?" at bounding box center [630, 420] width 457 height 40
type input "553"
click at [311, 391] on div "*Race What is your race? [DEMOGRAPHIC_DATA] or [US_STATE][DEMOGRAPHIC_DATA] Bla…" at bounding box center [630, 304] width 1008 height 413
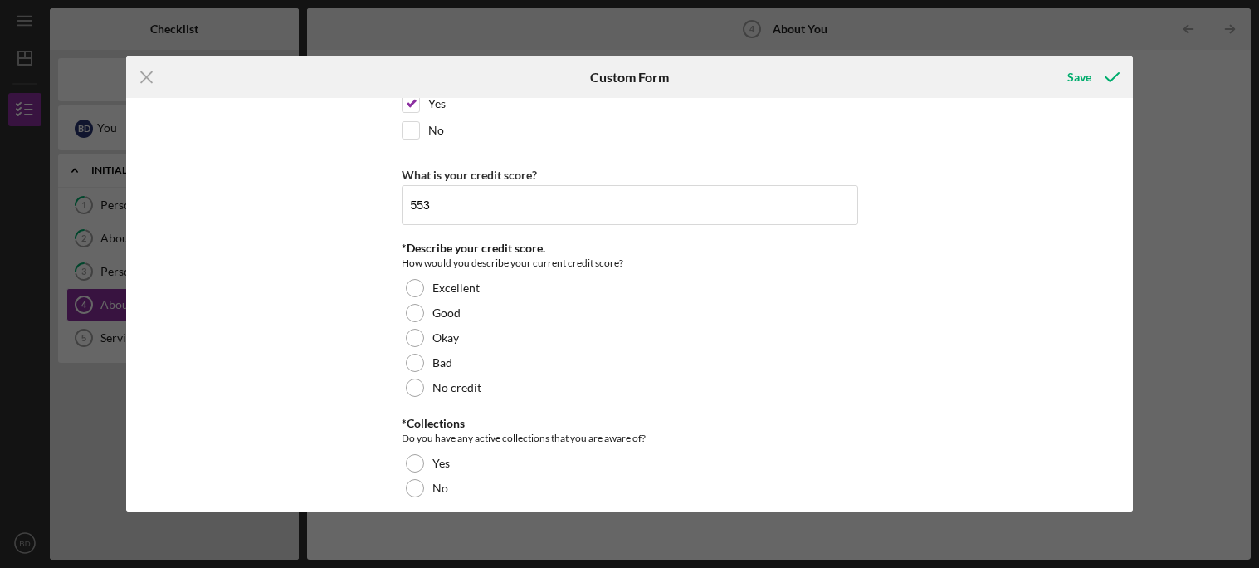
scroll to position [2407, 0]
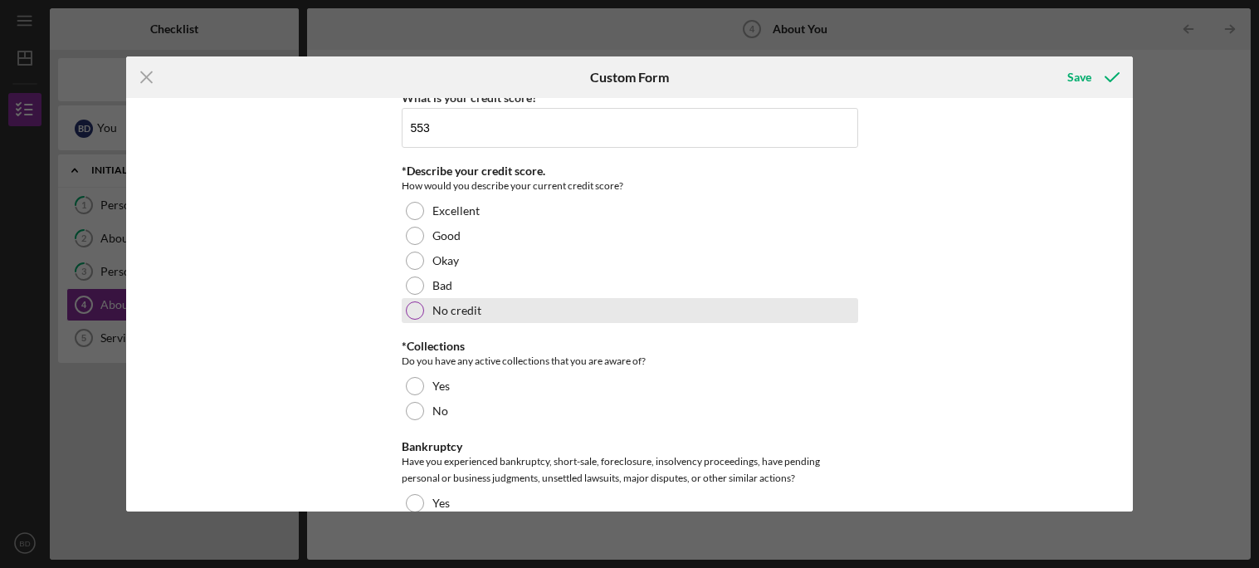
click at [462, 309] on label "No credit" at bounding box center [457, 310] width 49 height 13
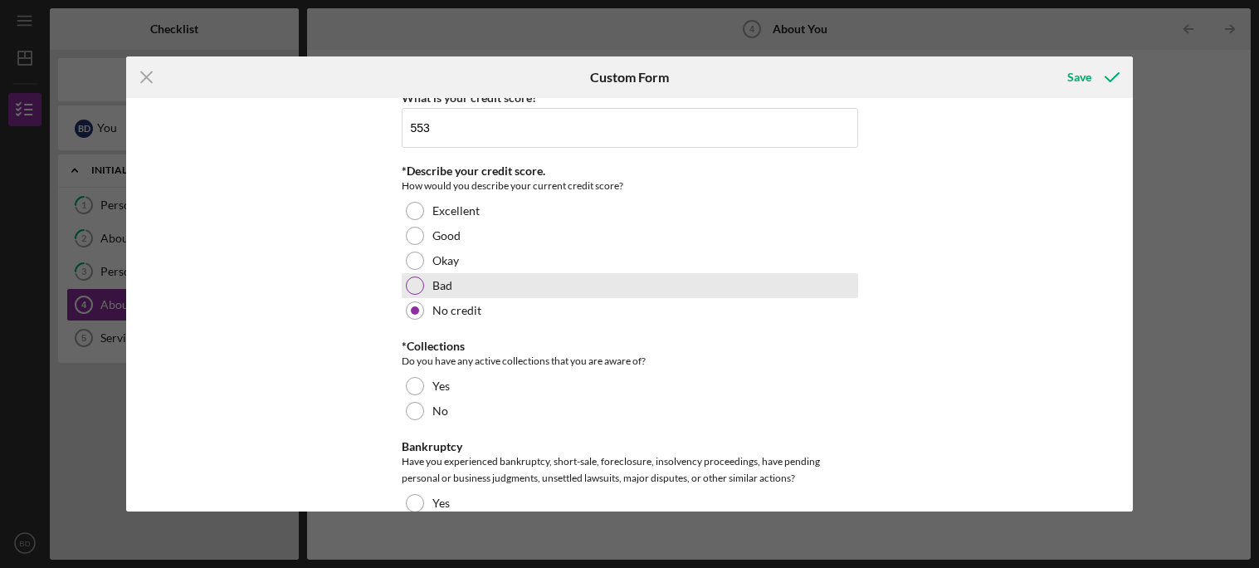
click at [433, 286] on label "Bad" at bounding box center [443, 285] width 20 height 13
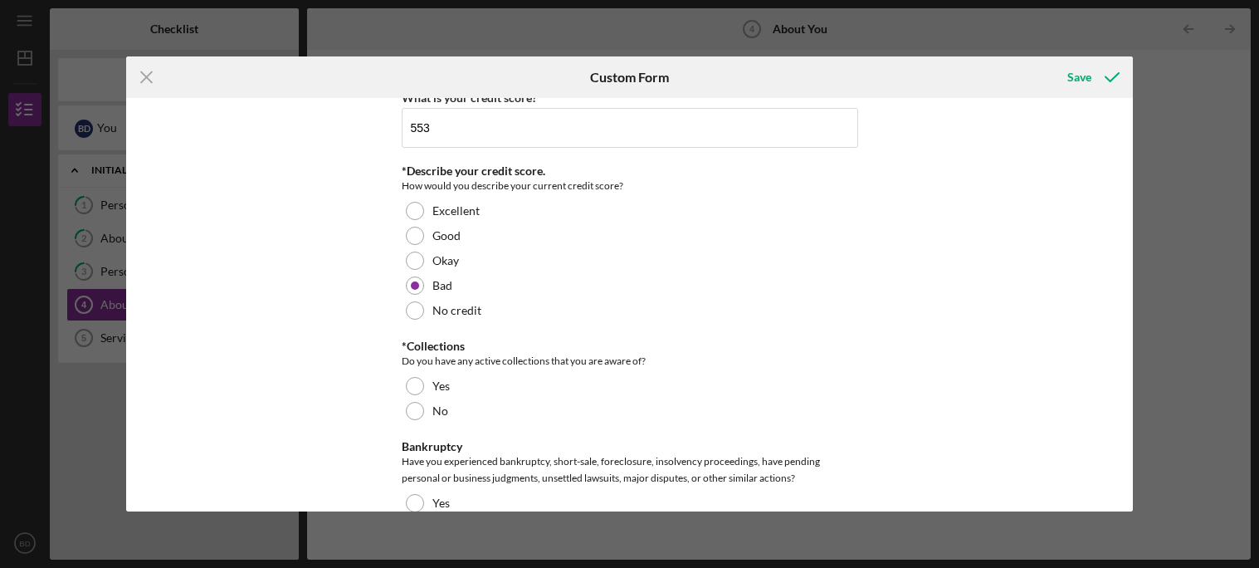
click at [282, 323] on div "*Race What is your race? [DEMOGRAPHIC_DATA] or [US_STATE][DEMOGRAPHIC_DATA] Bla…" at bounding box center [630, 304] width 1008 height 413
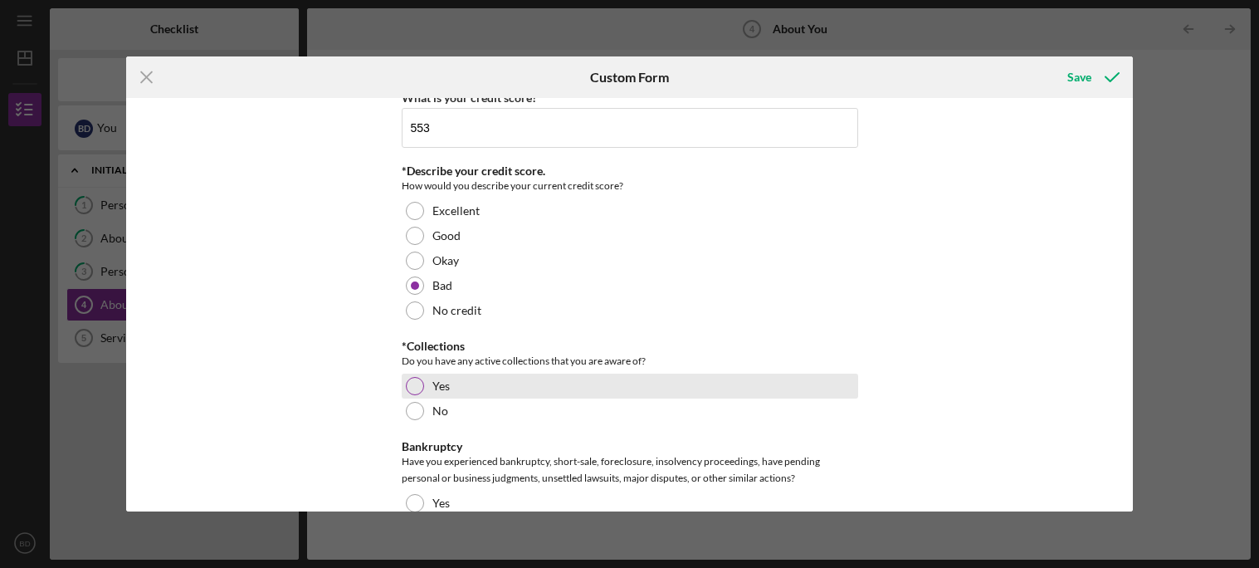
click at [422, 394] on div "Yes" at bounding box center [630, 386] width 457 height 25
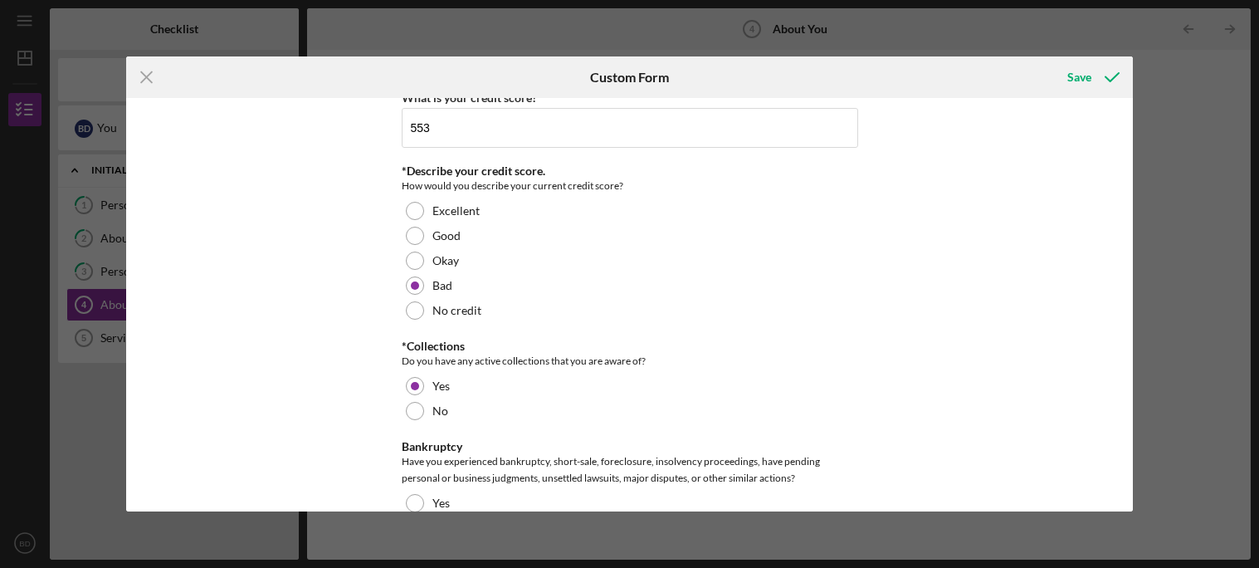
click at [287, 359] on div "*Race What is your race? [DEMOGRAPHIC_DATA] or [US_STATE][DEMOGRAPHIC_DATA] Bla…" at bounding box center [630, 304] width 1008 height 413
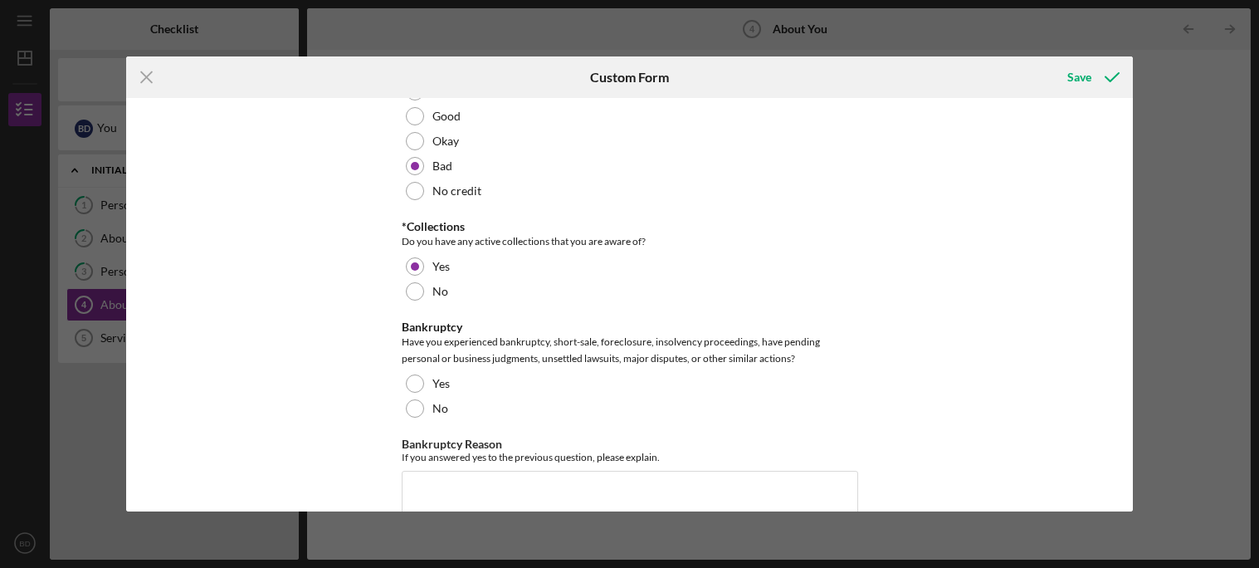
scroll to position [2611, 0]
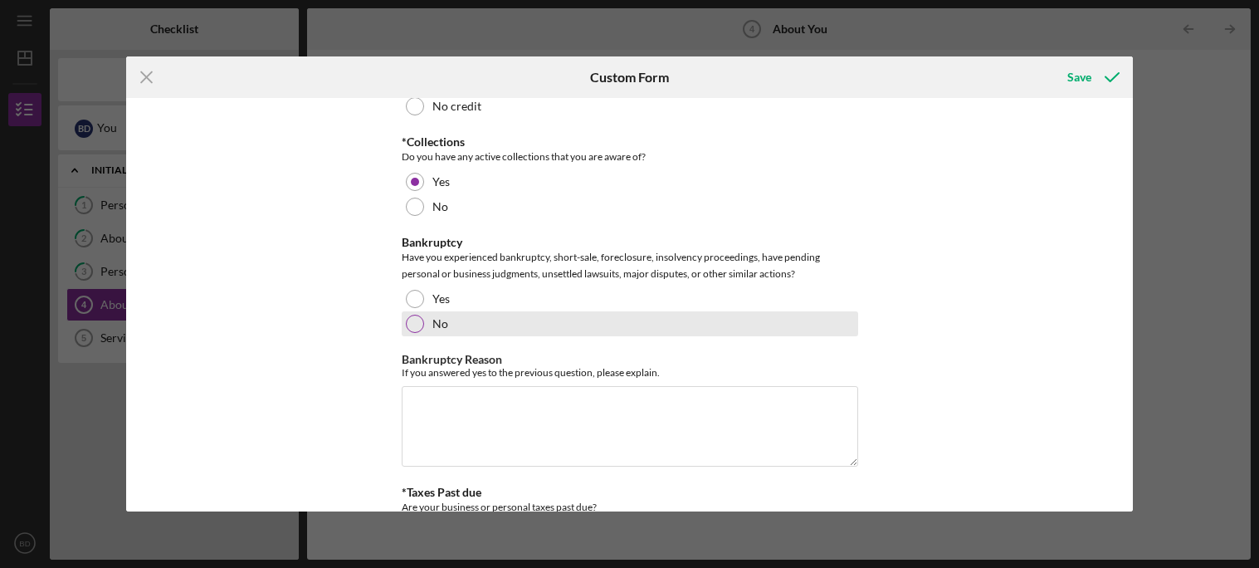
click at [413, 331] on div at bounding box center [415, 324] width 18 height 18
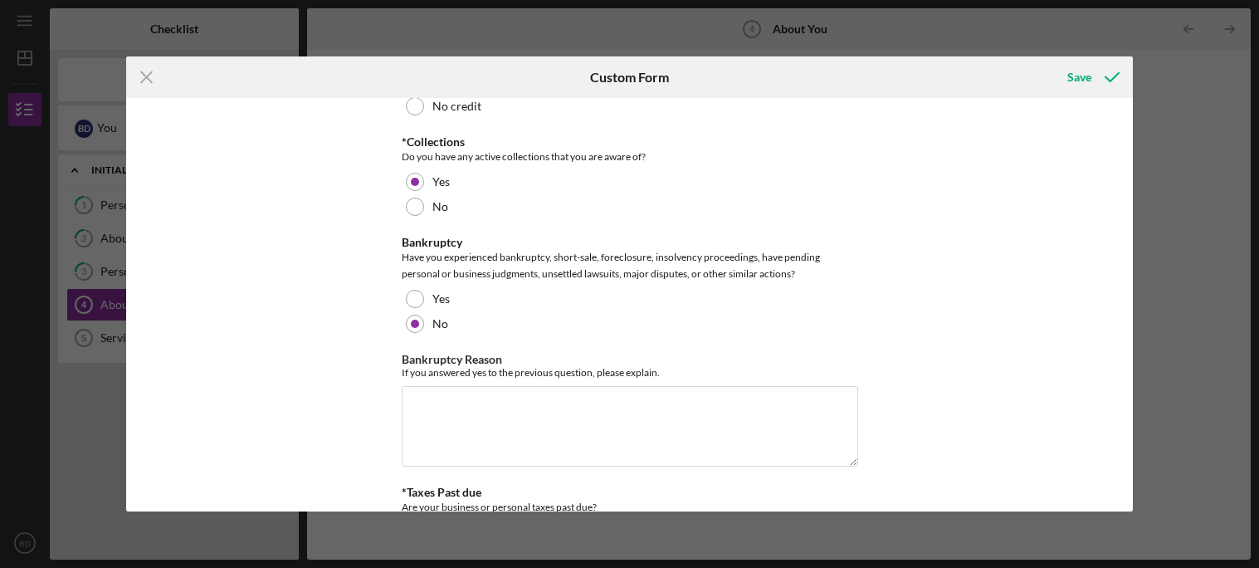
click at [296, 306] on div "*Race What is your race? [DEMOGRAPHIC_DATA] or [US_STATE][DEMOGRAPHIC_DATA] Bla…" at bounding box center [630, 304] width 1008 height 413
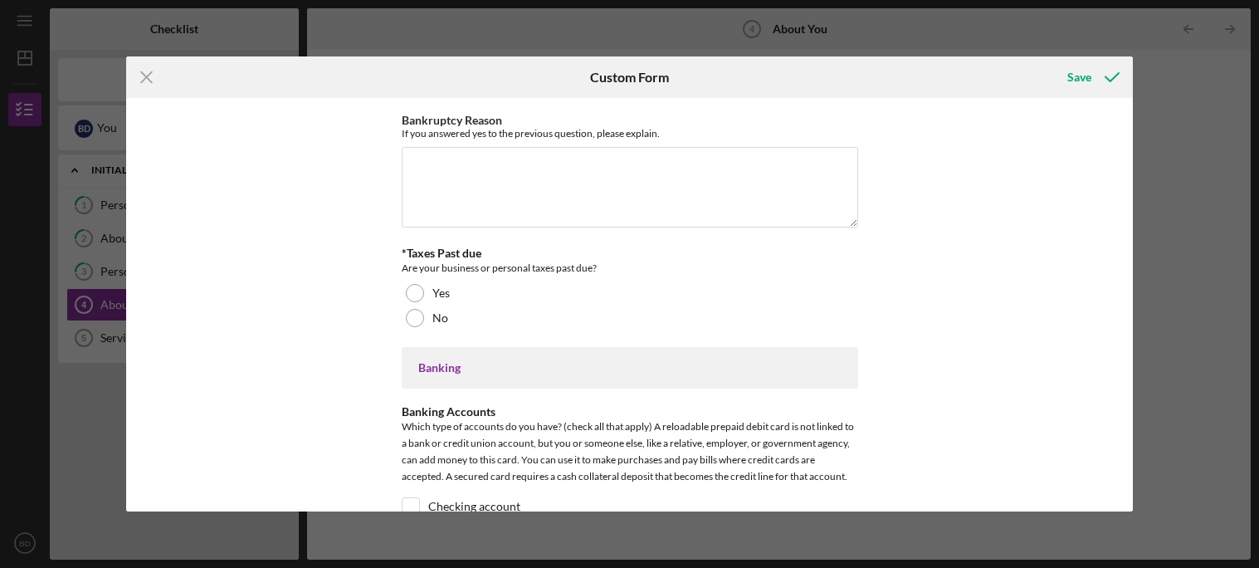
scroll to position [2851, 0]
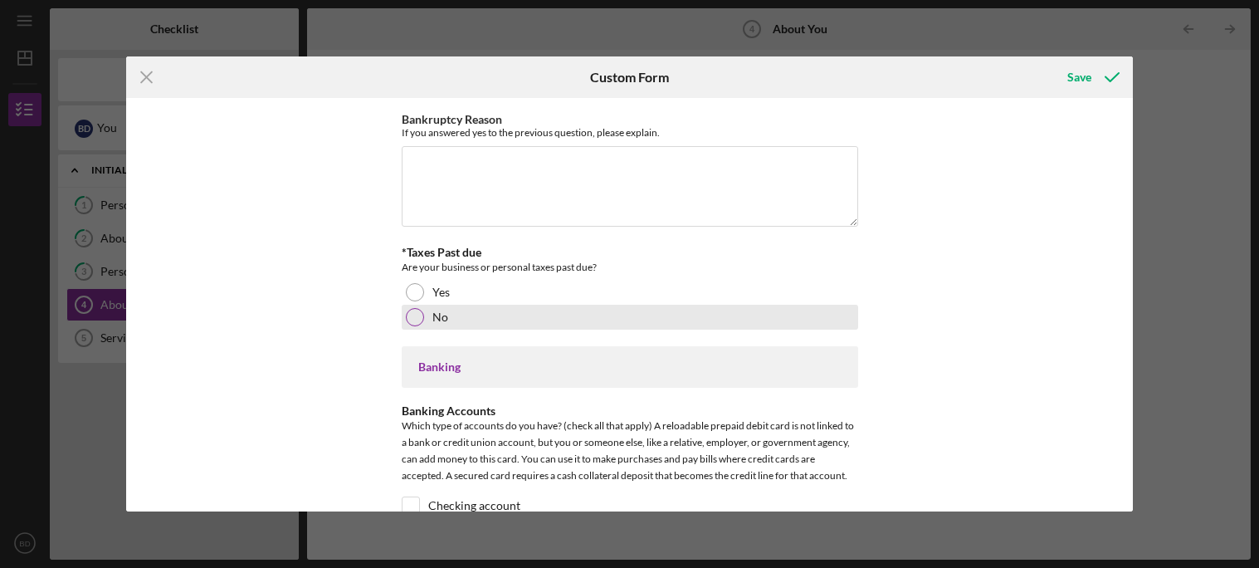
click at [417, 321] on div at bounding box center [415, 317] width 18 height 18
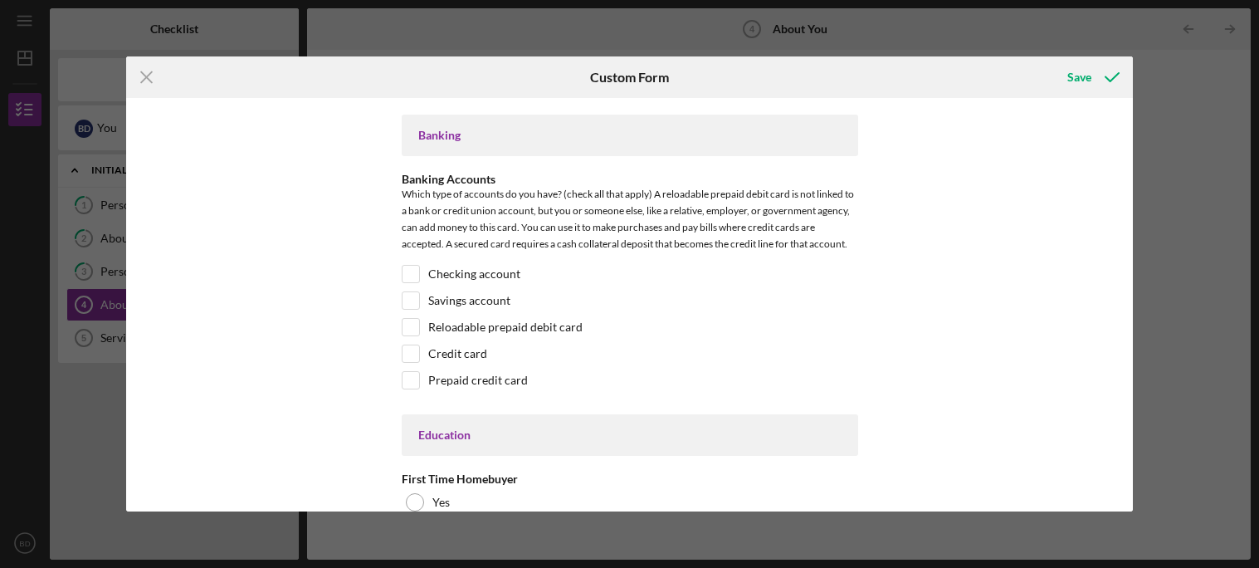
scroll to position [3084, 0]
click at [428, 273] on label "Checking account" at bounding box center [474, 272] width 92 height 17
click at [419, 273] on input "Checking account" at bounding box center [411, 272] width 17 height 17
checkbox input "true"
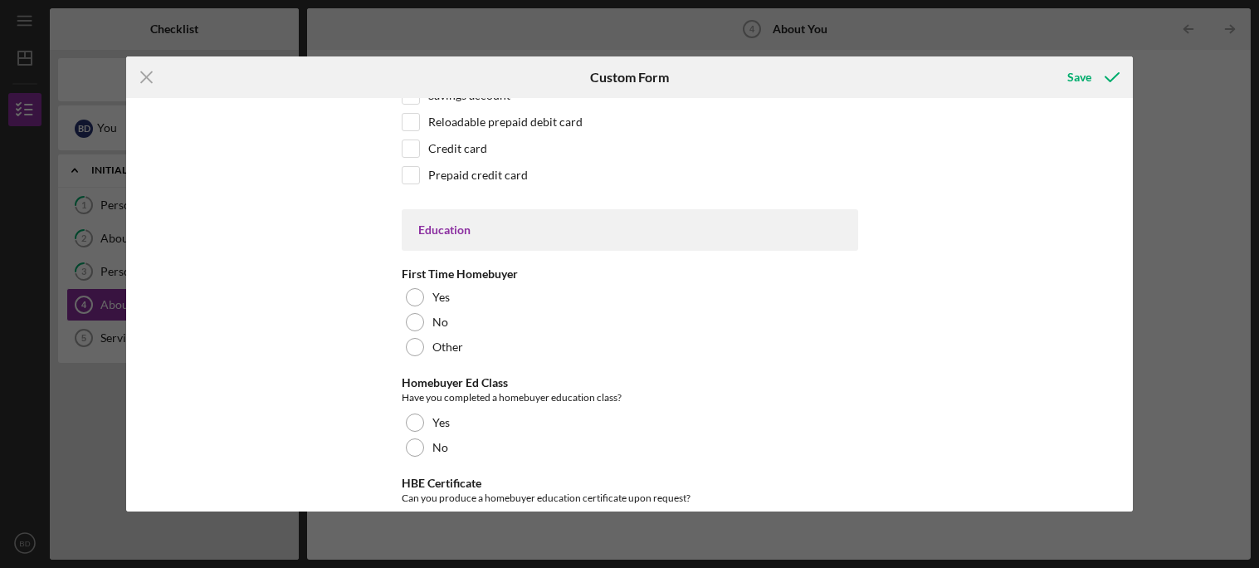
scroll to position [3285, 0]
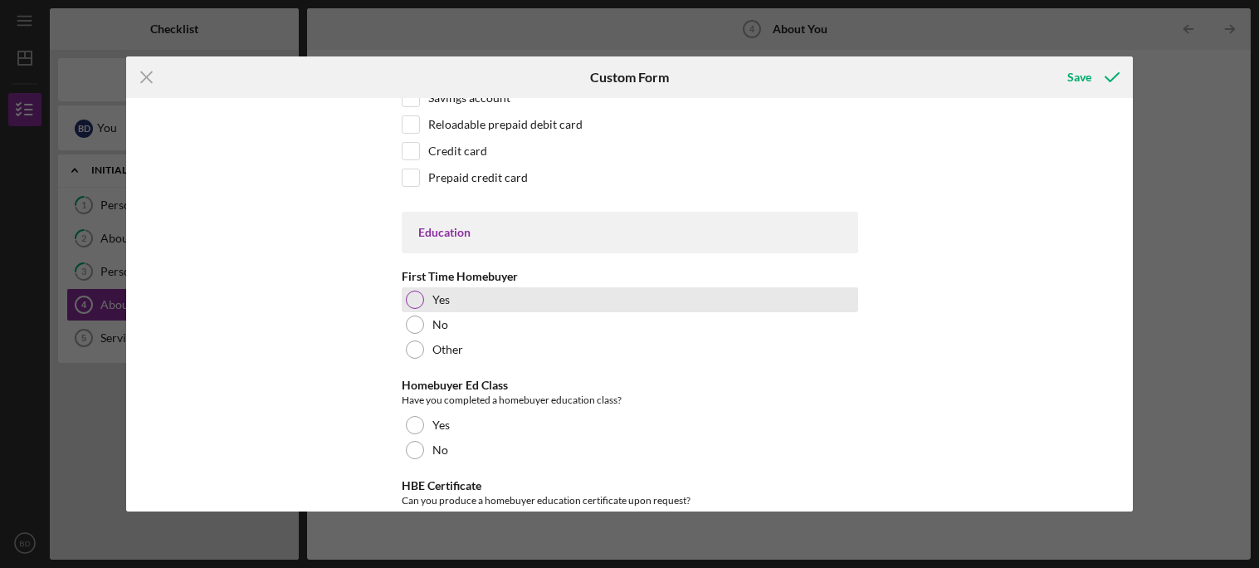
click at [424, 295] on div "Yes" at bounding box center [630, 299] width 457 height 25
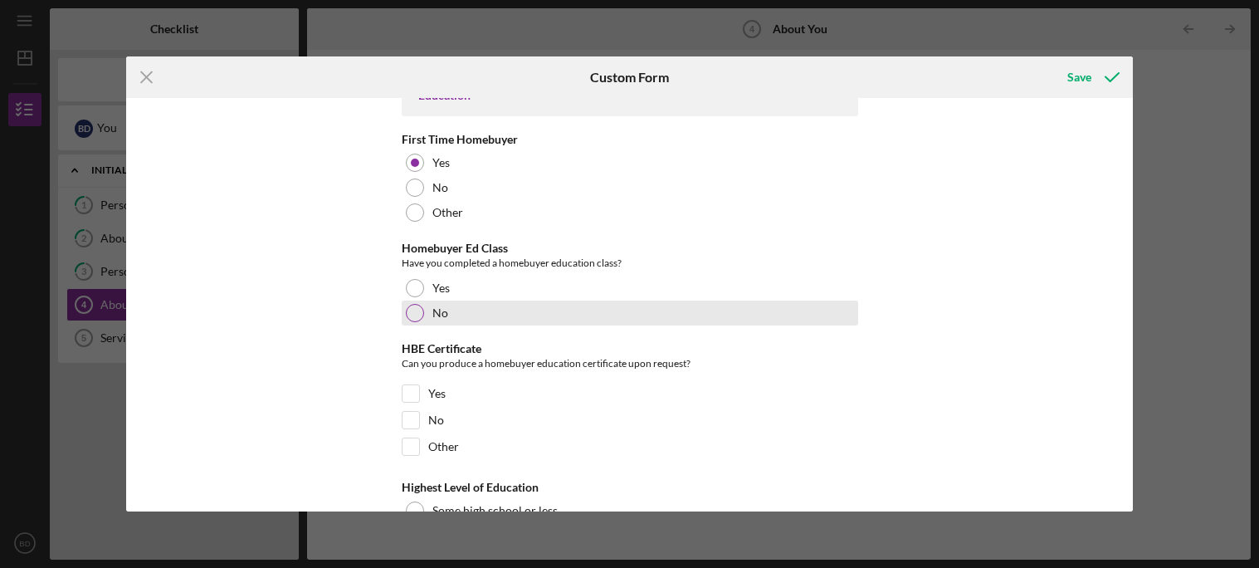
scroll to position [3421, 0]
click at [413, 317] on div at bounding box center [415, 314] width 18 height 18
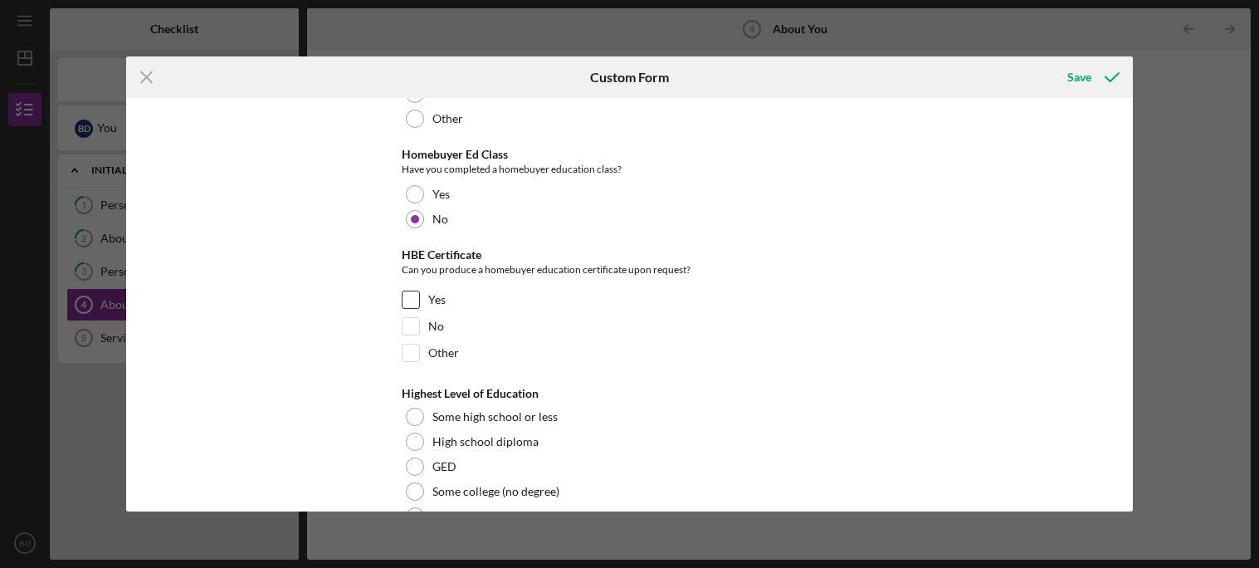
scroll to position [3519, 0]
click at [408, 321] on input "No" at bounding box center [411, 323] width 17 height 17
checkbox input "true"
click at [317, 314] on div "*Race What is your race? [DEMOGRAPHIC_DATA] or [US_STATE][DEMOGRAPHIC_DATA] Bla…" at bounding box center [630, 304] width 1008 height 413
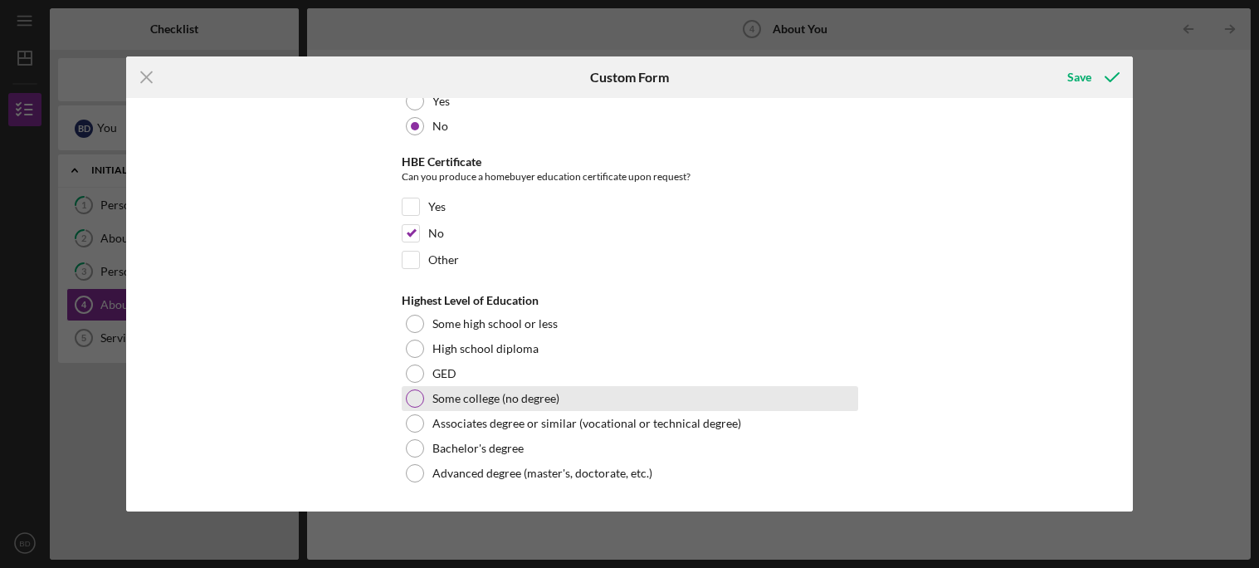
click at [444, 410] on div "Some college (no degree)" at bounding box center [630, 398] width 457 height 25
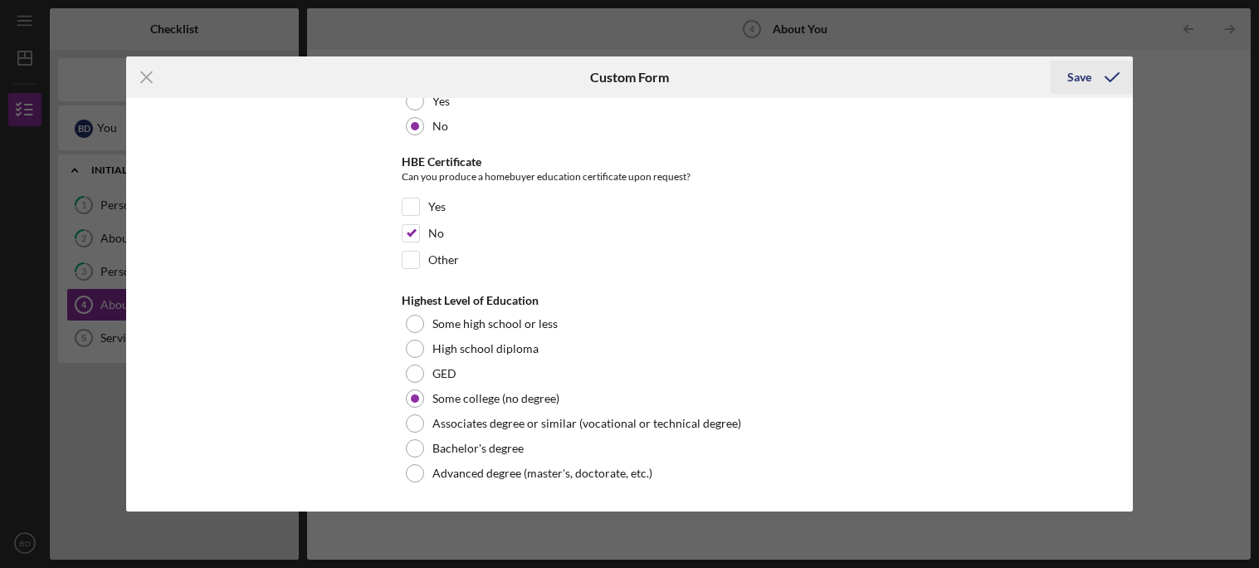
click at [1087, 76] on div "Save" at bounding box center [1080, 77] width 24 height 33
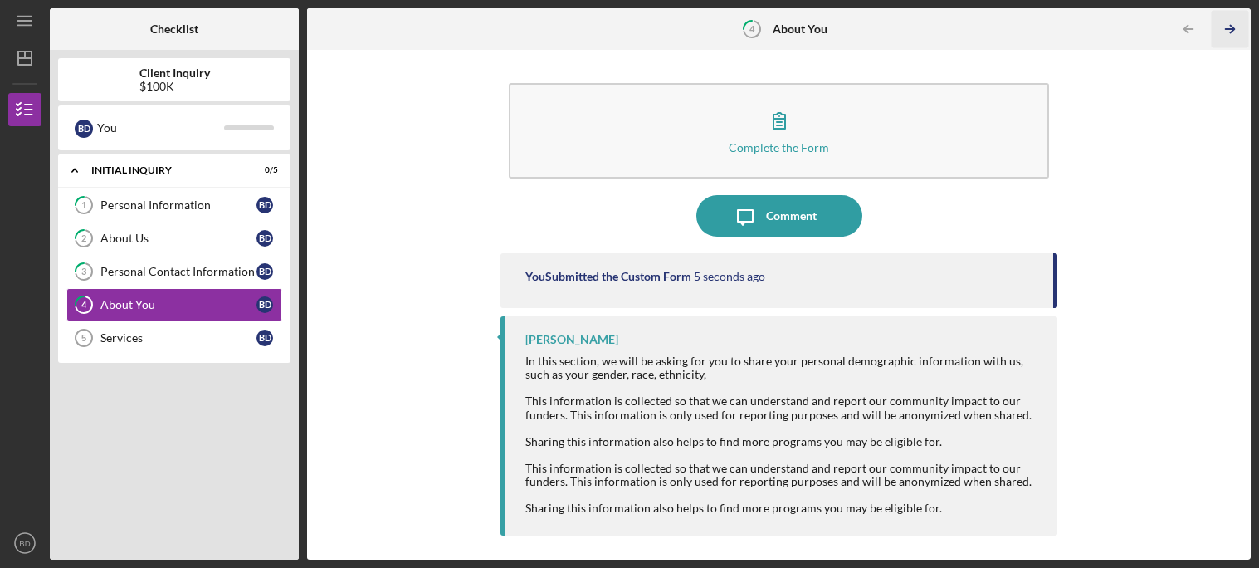
click at [1235, 28] on icon "Icon/Table Pagination Arrow" at bounding box center [1230, 29] width 37 height 37
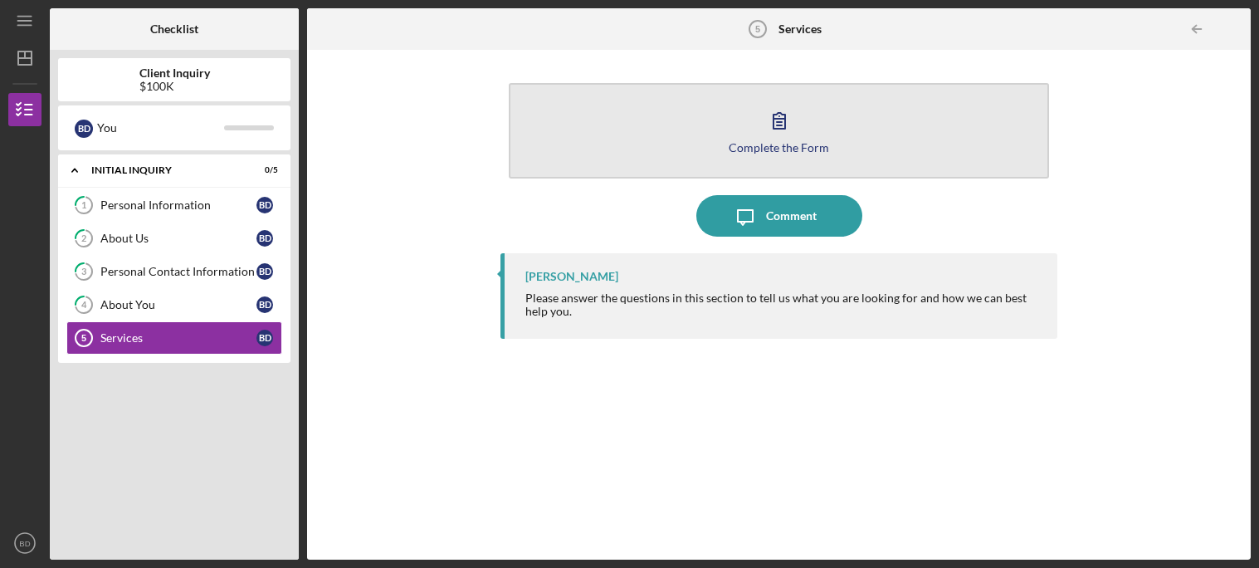
click at [860, 136] on button "Complete the Form Form" at bounding box center [779, 130] width 540 height 95
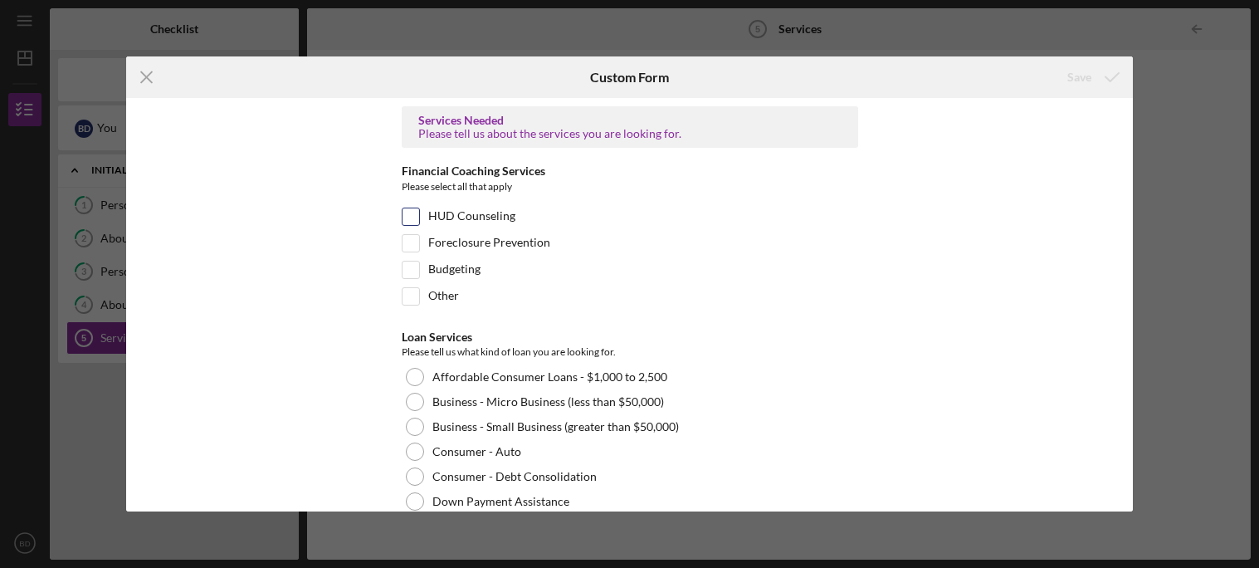
click at [724, 213] on div "HUD Counseling" at bounding box center [630, 221] width 457 height 27
click at [573, 193] on div "Please select all that apply" at bounding box center [630, 189] width 457 height 21
click at [550, 222] on div "HUD Counseling" at bounding box center [630, 221] width 457 height 27
click at [408, 220] on input "HUD Counseling" at bounding box center [411, 216] width 17 height 17
checkbox input "true"
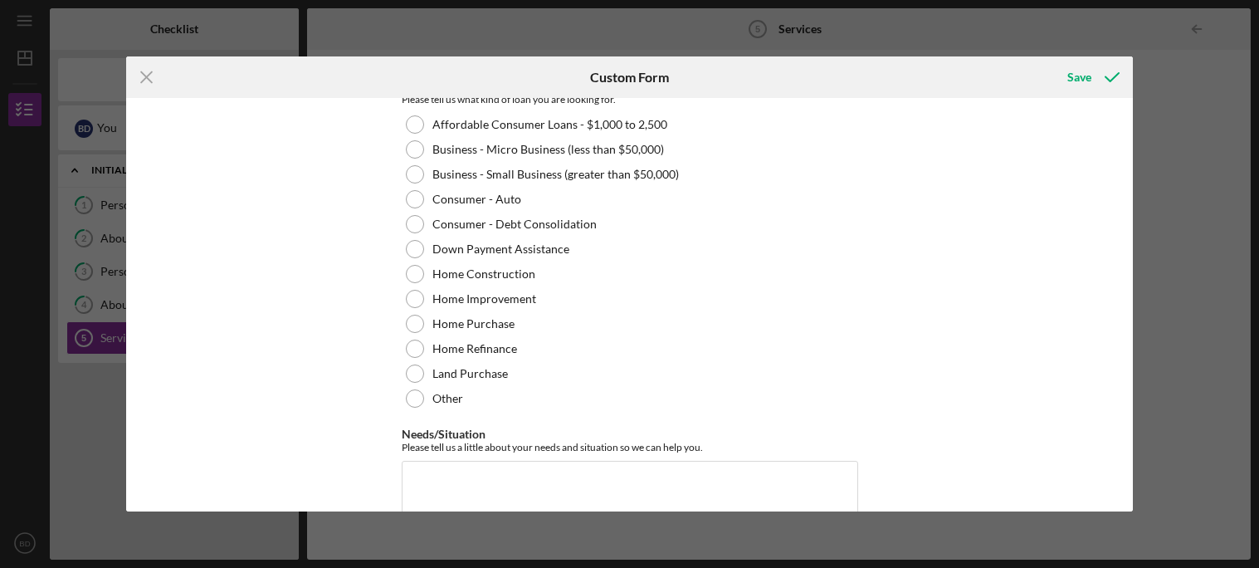
scroll to position [251, 0]
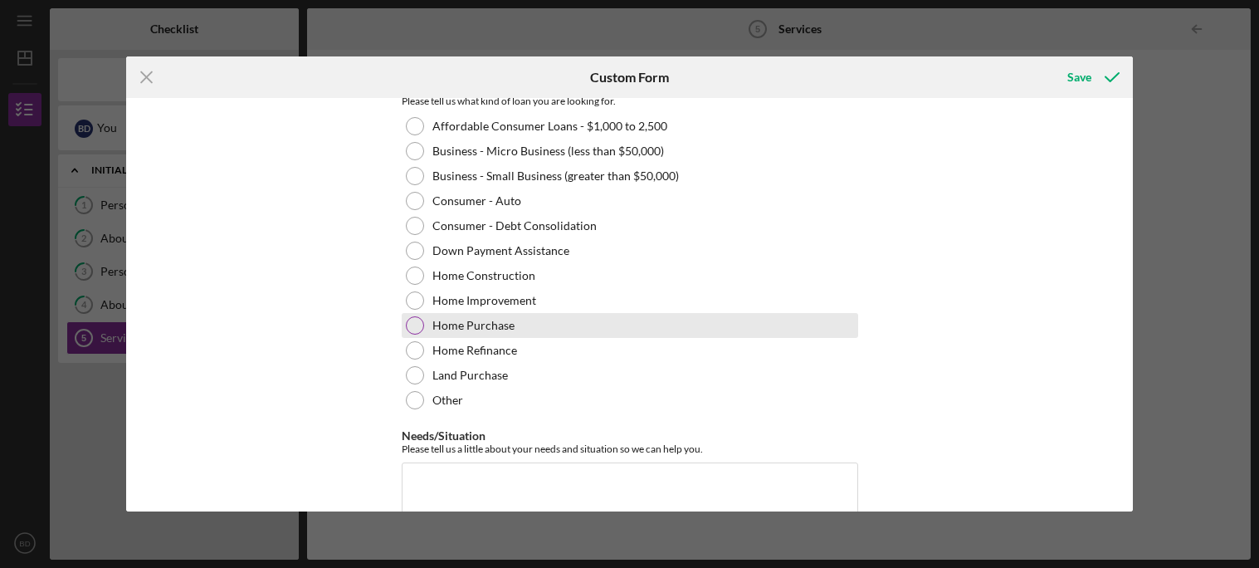
click at [493, 332] on div "Home Purchase" at bounding box center [630, 325] width 457 height 25
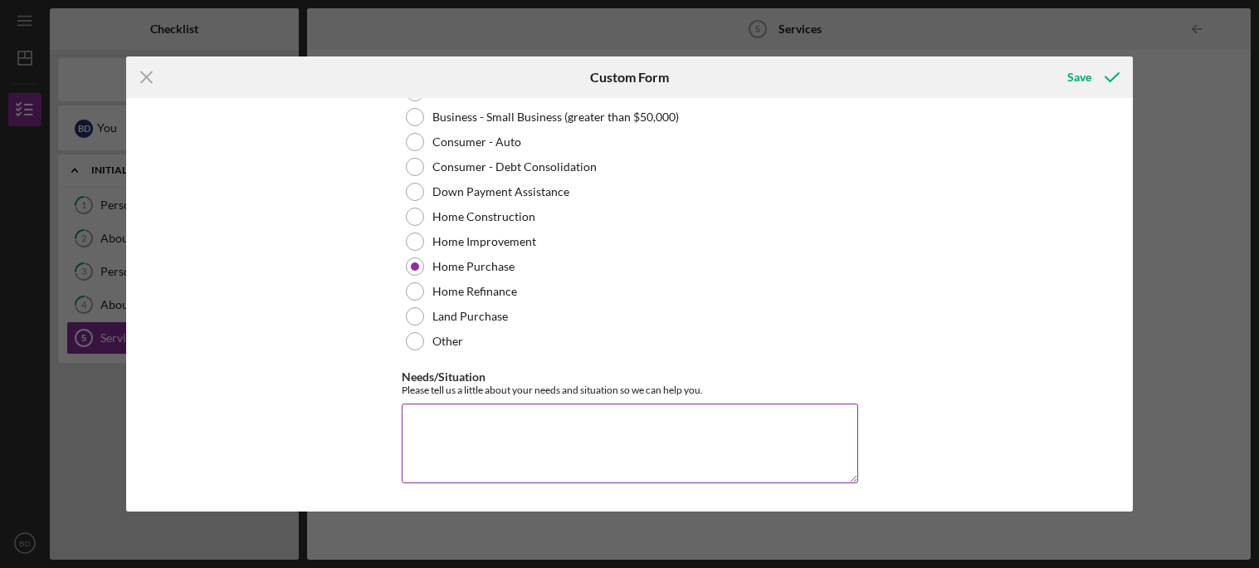
click at [660, 423] on textarea "Needs/Situation" at bounding box center [630, 443] width 457 height 80
type textarea "I"
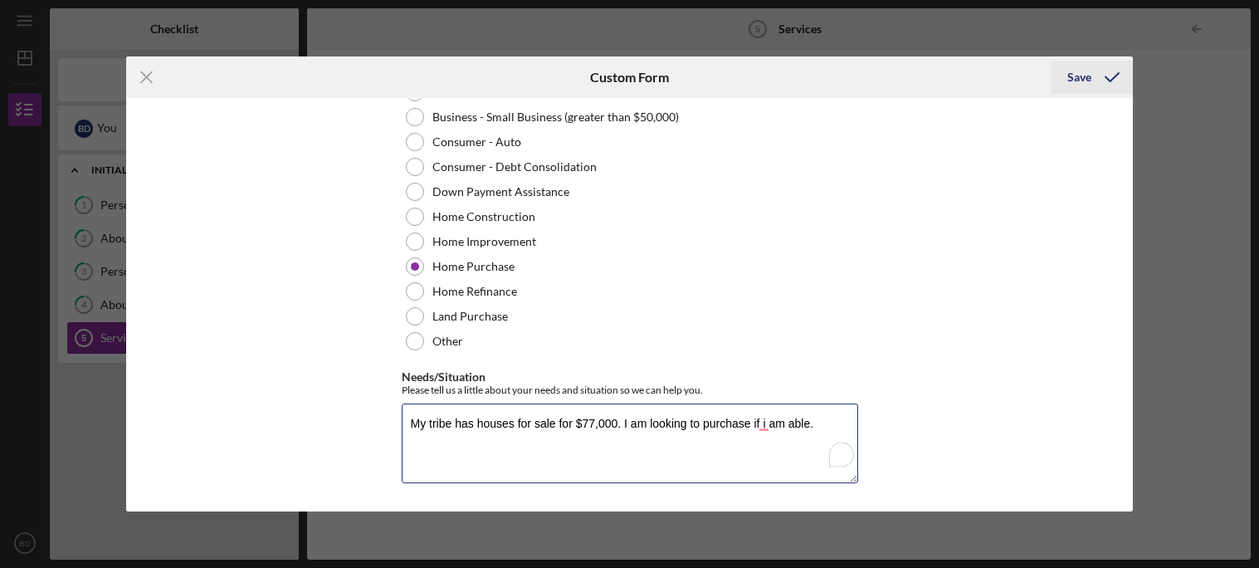
type textarea "My tribe has houses for sale for $77,000. I am looking to purchase if i am able."
click at [1072, 75] on div "Save" at bounding box center [1080, 77] width 24 height 33
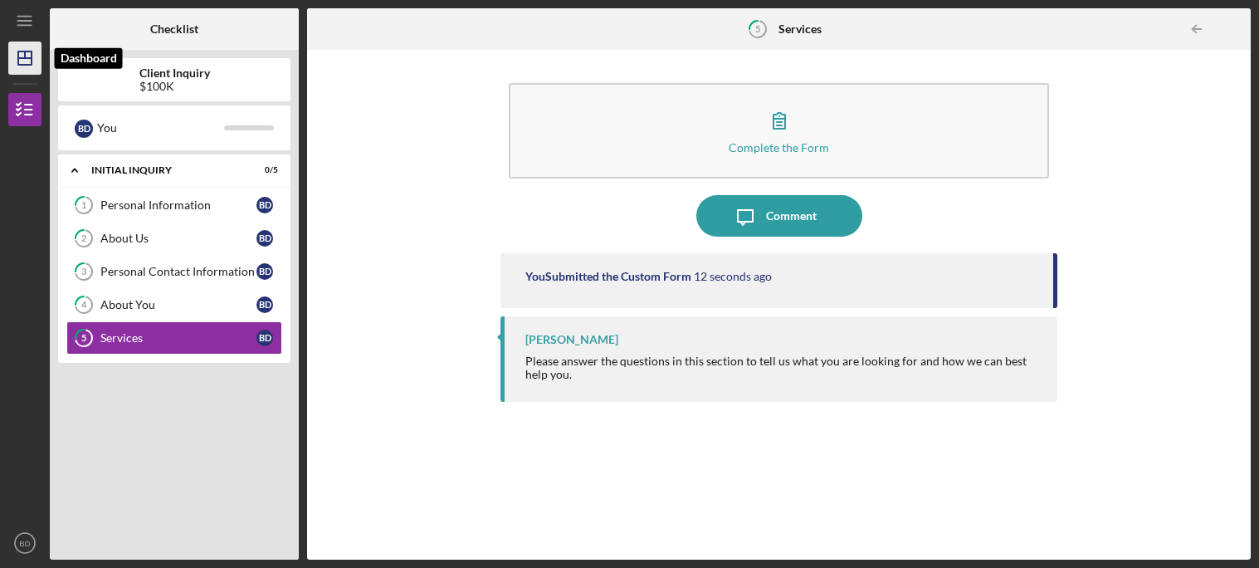
click at [18, 61] on polygon "button" at bounding box center [24, 57] width 13 height 13
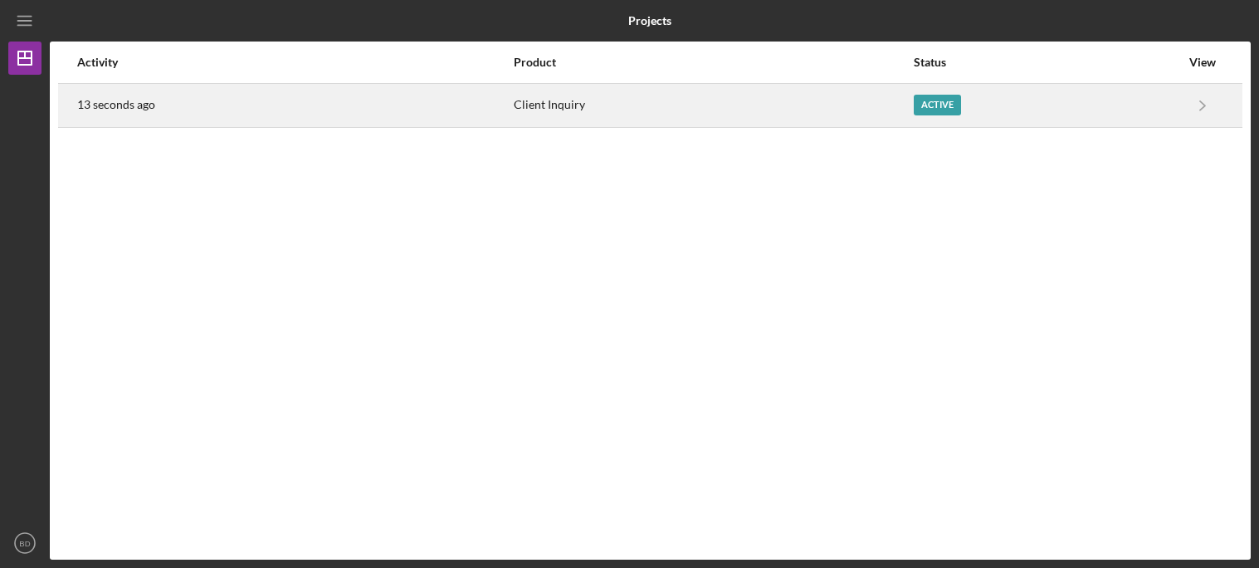
click at [257, 99] on div "13 seconds ago" at bounding box center [294, 106] width 435 height 42
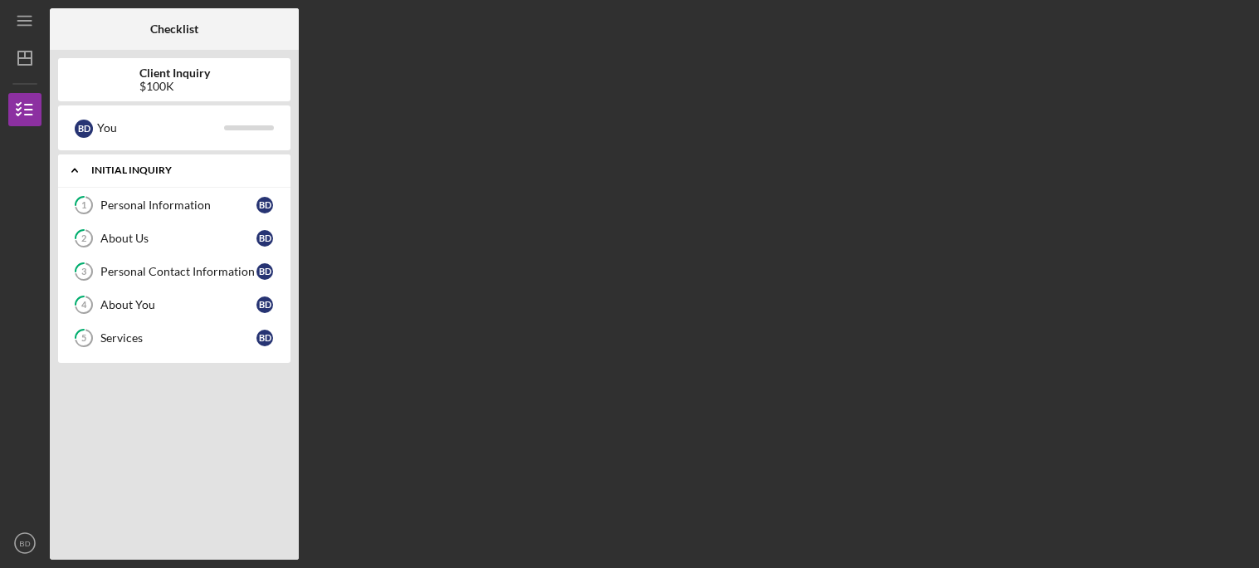
click at [233, 169] on div "Initial Inquiry" at bounding box center [180, 170] width 179 height 10
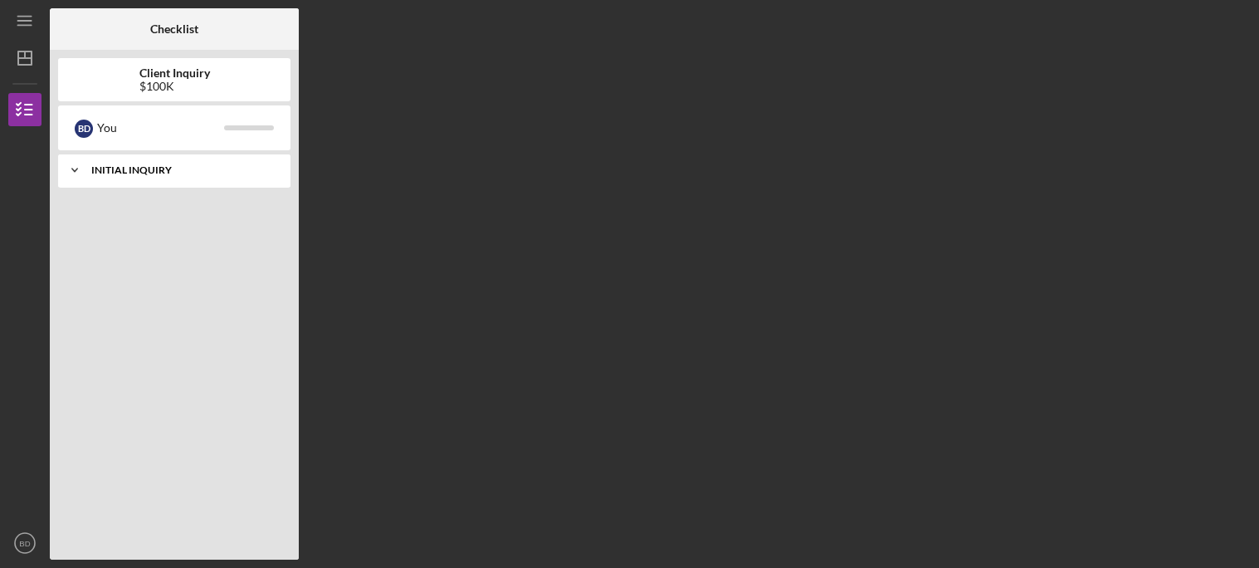
click at [233, 169] on div "Initial Inquiry" at bounding box center [180, 170] width 179 height 10
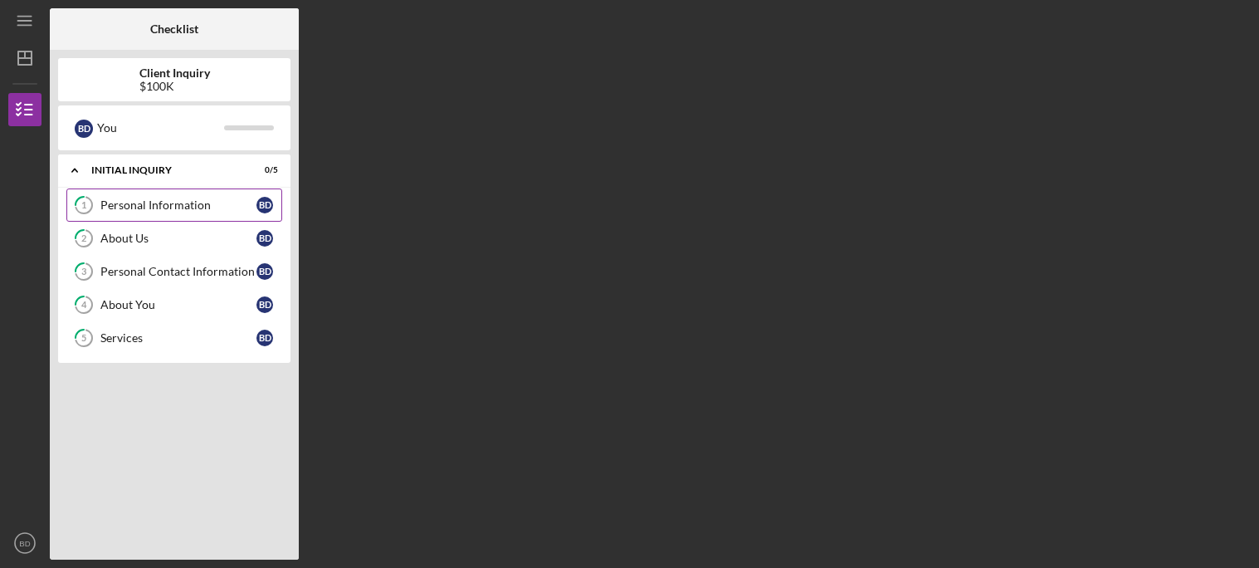
click at [203, 203] on div "Personal Information" at bounding box center [178, 204] width 156 height 13
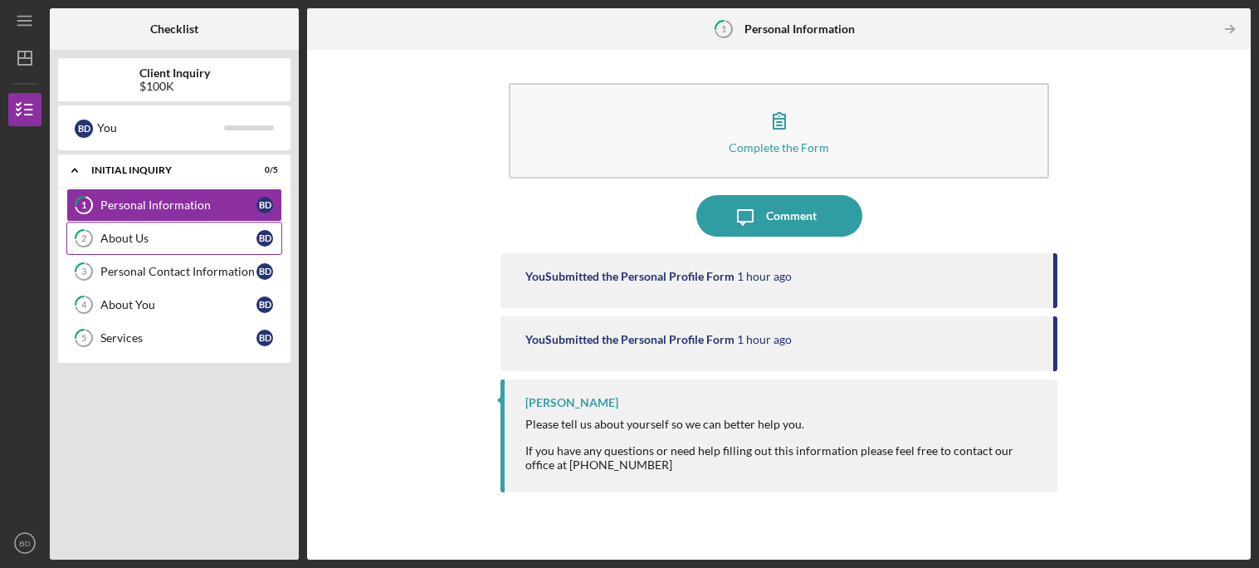
click at [186, 246] on link "2 About Us B D" at bounding box center [174, 238] width 216 height 33
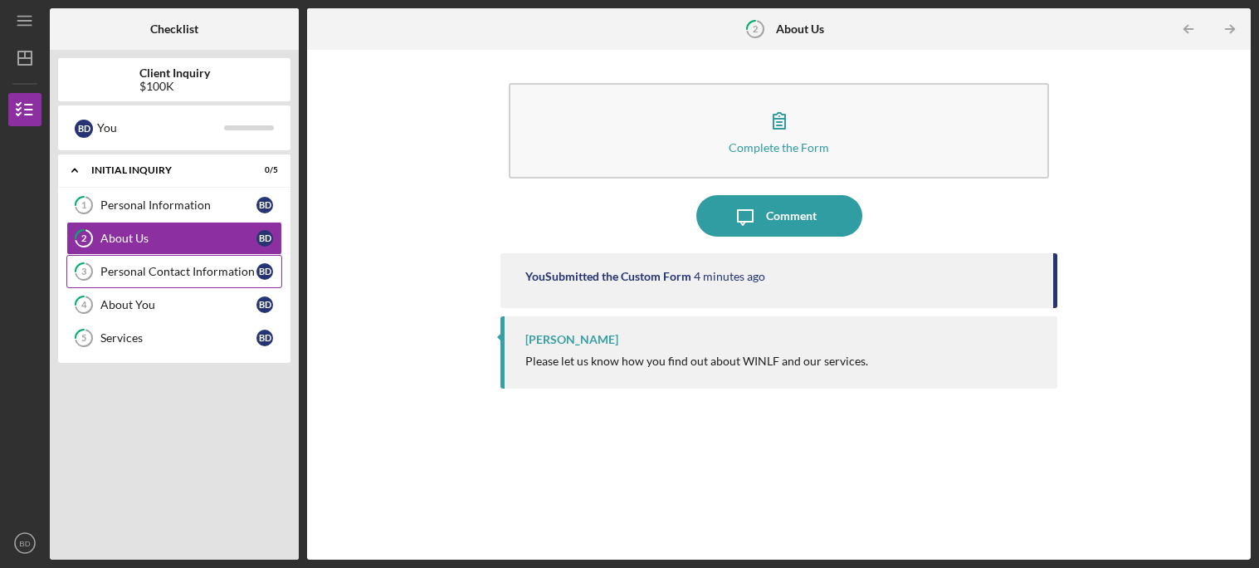
click at [177, 282] on link "3 Personal Contact Information B D" at bounding box center [174, 271] width 216 height 33
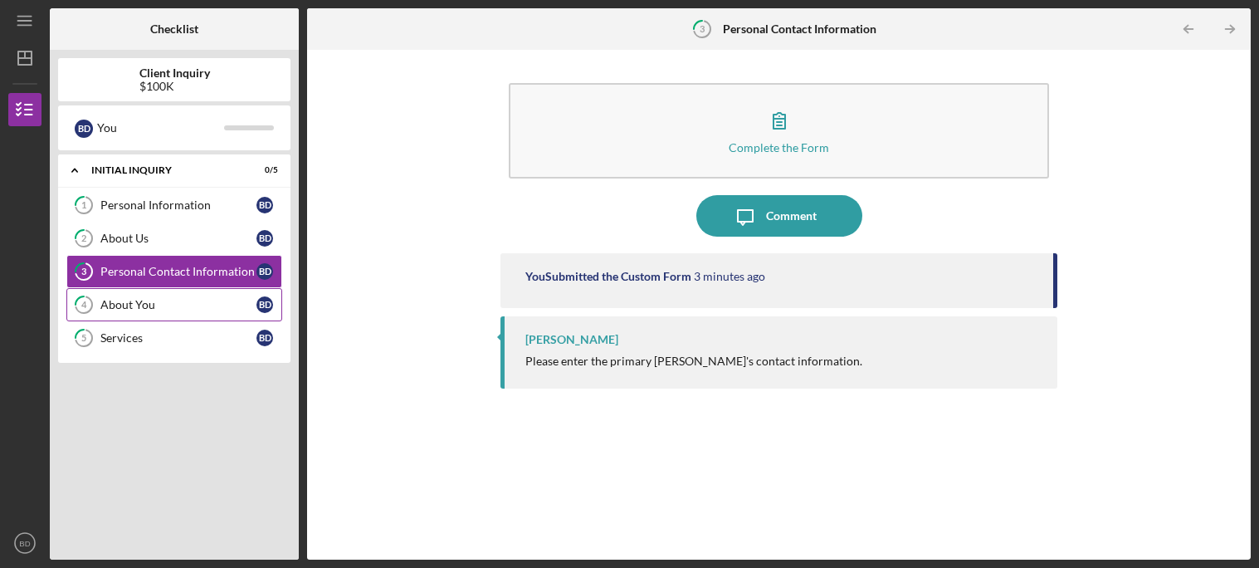
click at [175, 298] on div "About You" at bounding box center [178, 304] width 156 height 13
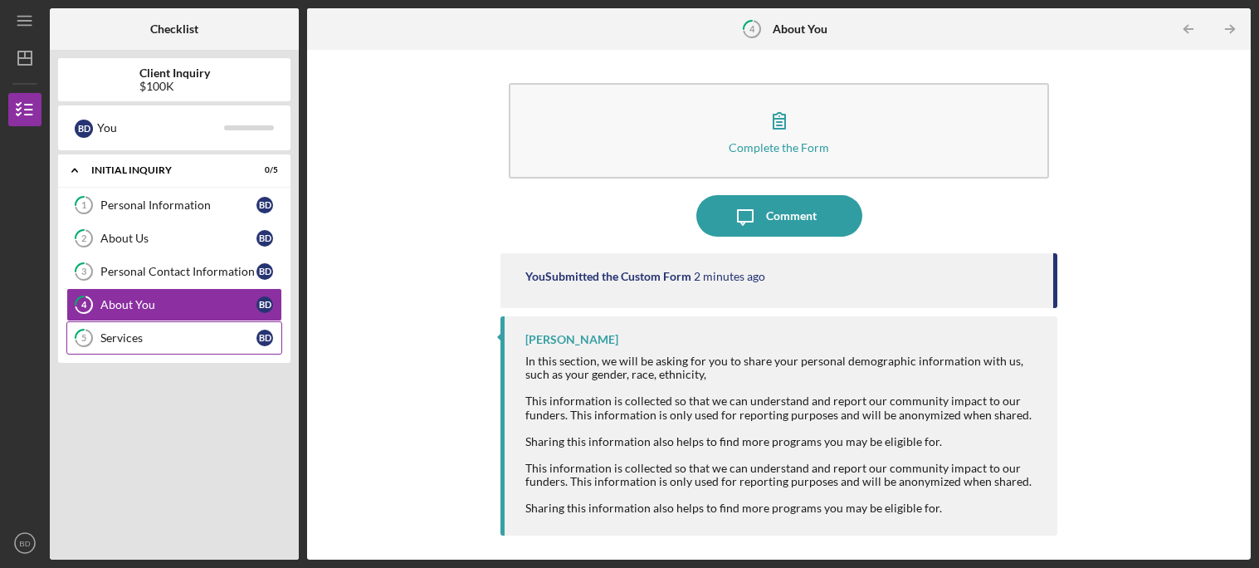
click at [166, 338] on div "Services" at bounding box center [178, 337] width 156 height 13
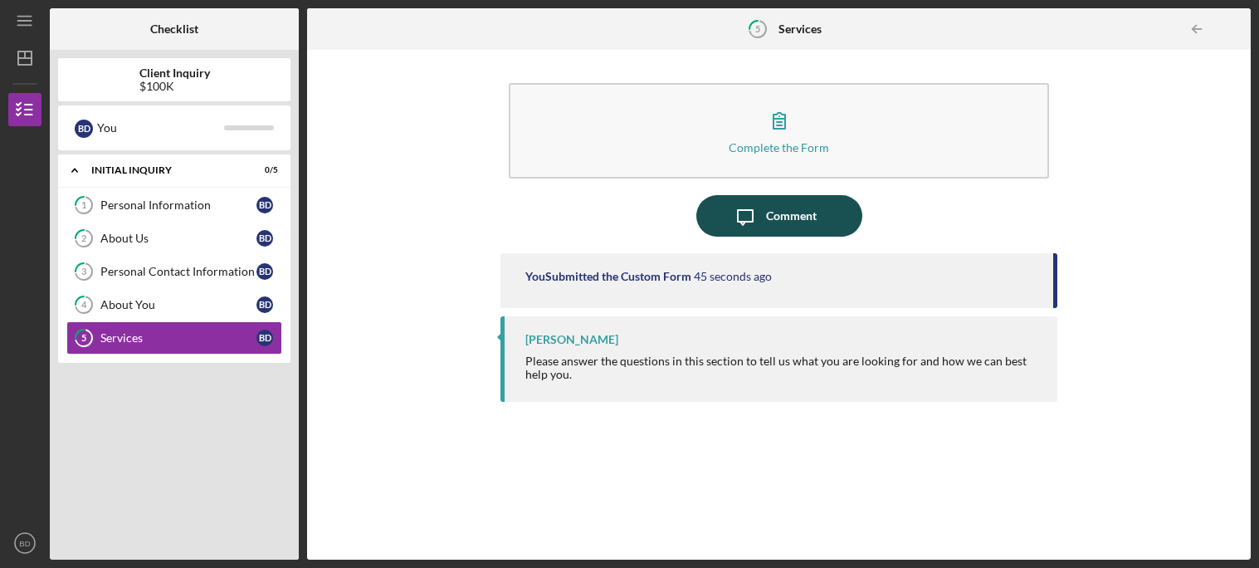
click at [741, 198] on icon "Icon/Message" at bounding box center [746, 216] width 42 height 42
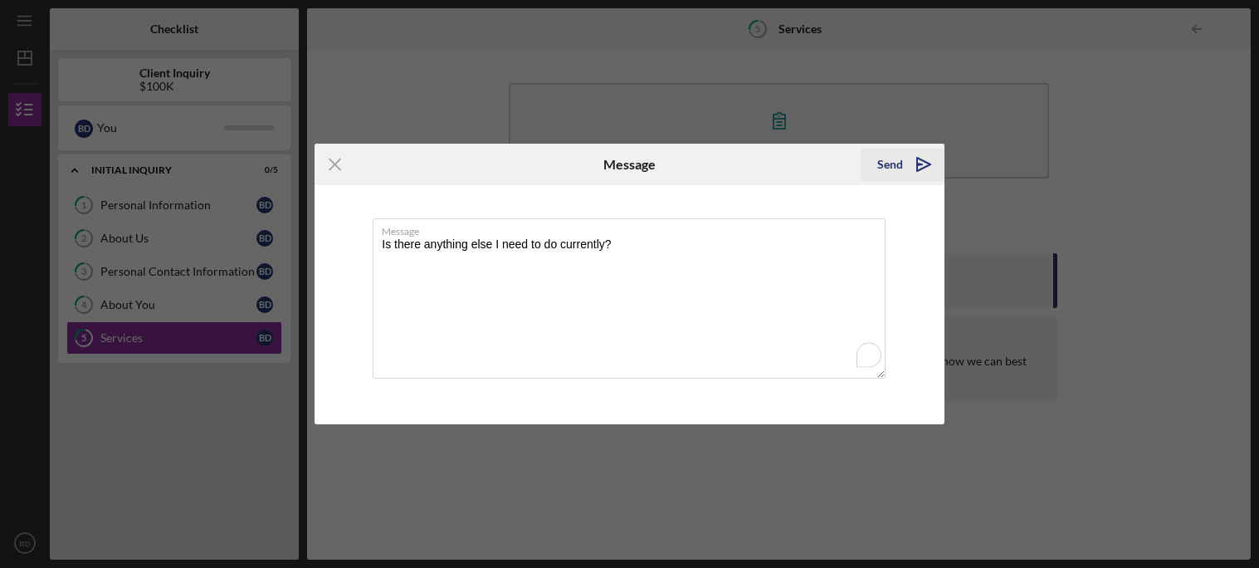
type textarea "Is there anything else I need to do currently?"
click at [926, 155] on icon "Icon/icon-invite-send" at bounding box center [924, 165] width 42 height 42
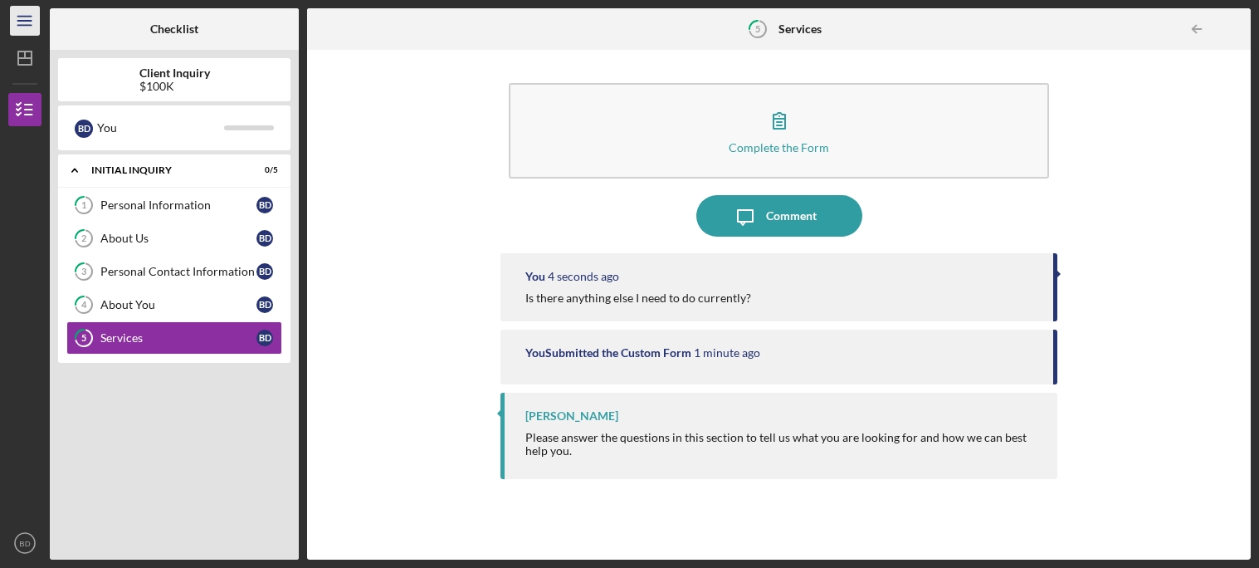
click at [27, 21] on line "button" at bounding box center [23, 21] width 13 height 0
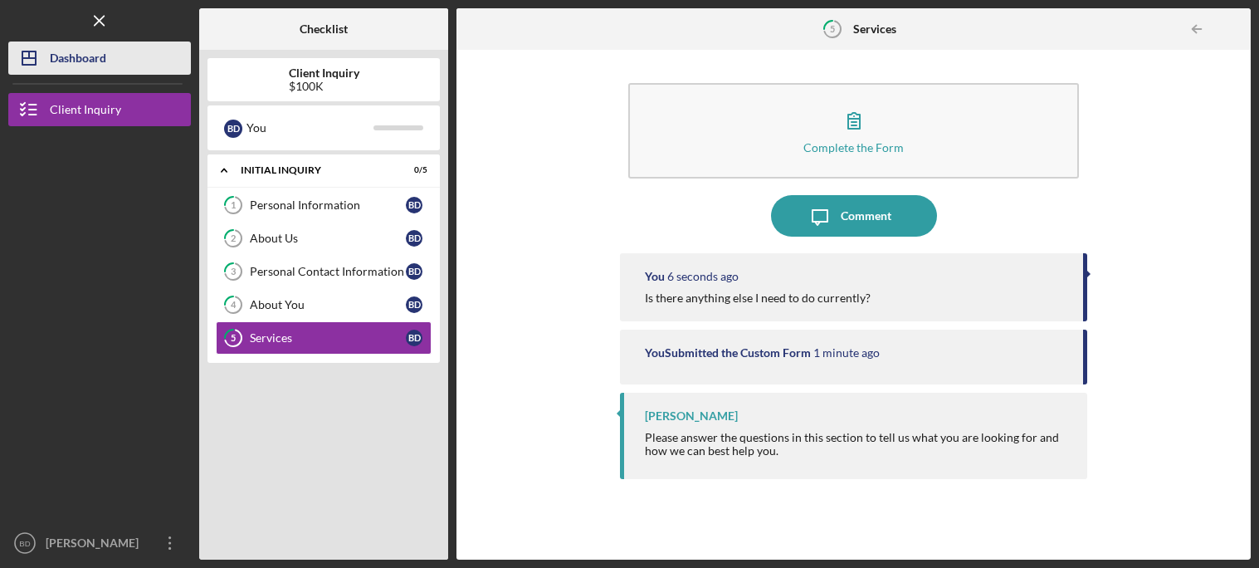
click at [40, 53] on icon "Icon/Dashboard" at bounding box center [29, 58] width 42 height 42
